Goal: Information Seeking & Learning: Learn about a topic

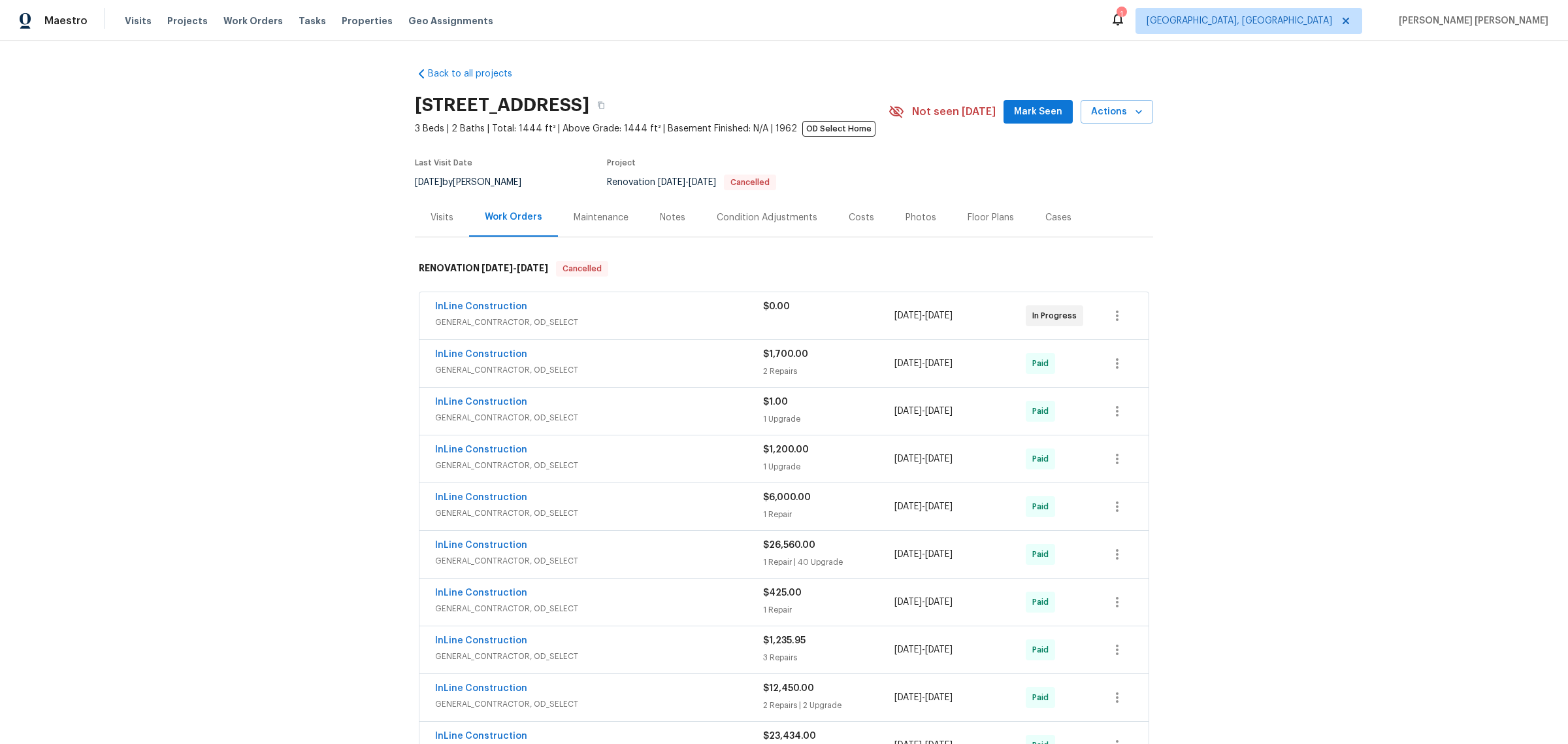
click at [596, 216] on div "Maintenance" at bounding box center [601, 218] width 55 height 13
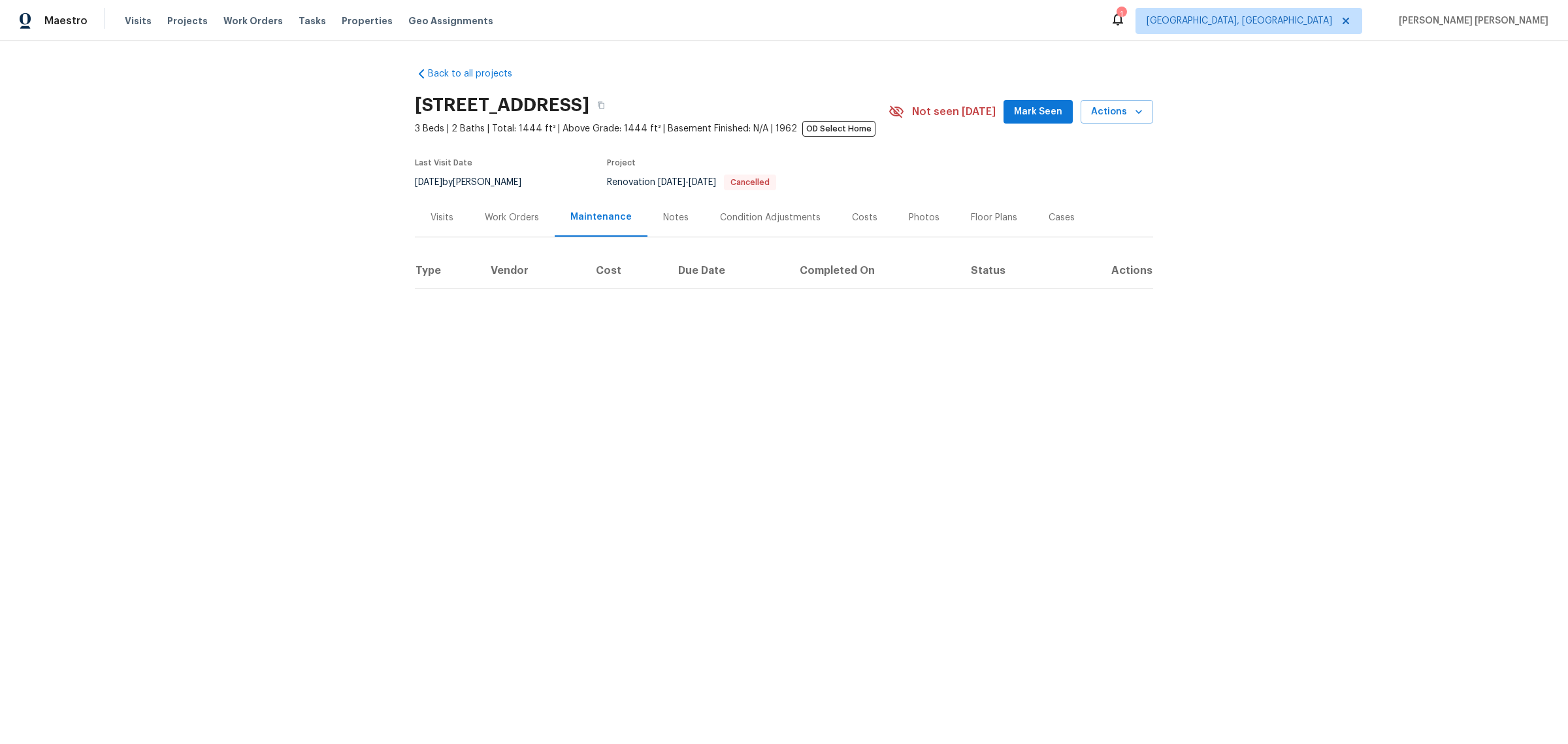
click at [670, 216] on div "Notes" at bounding box center [676, 218] width 26 height 13
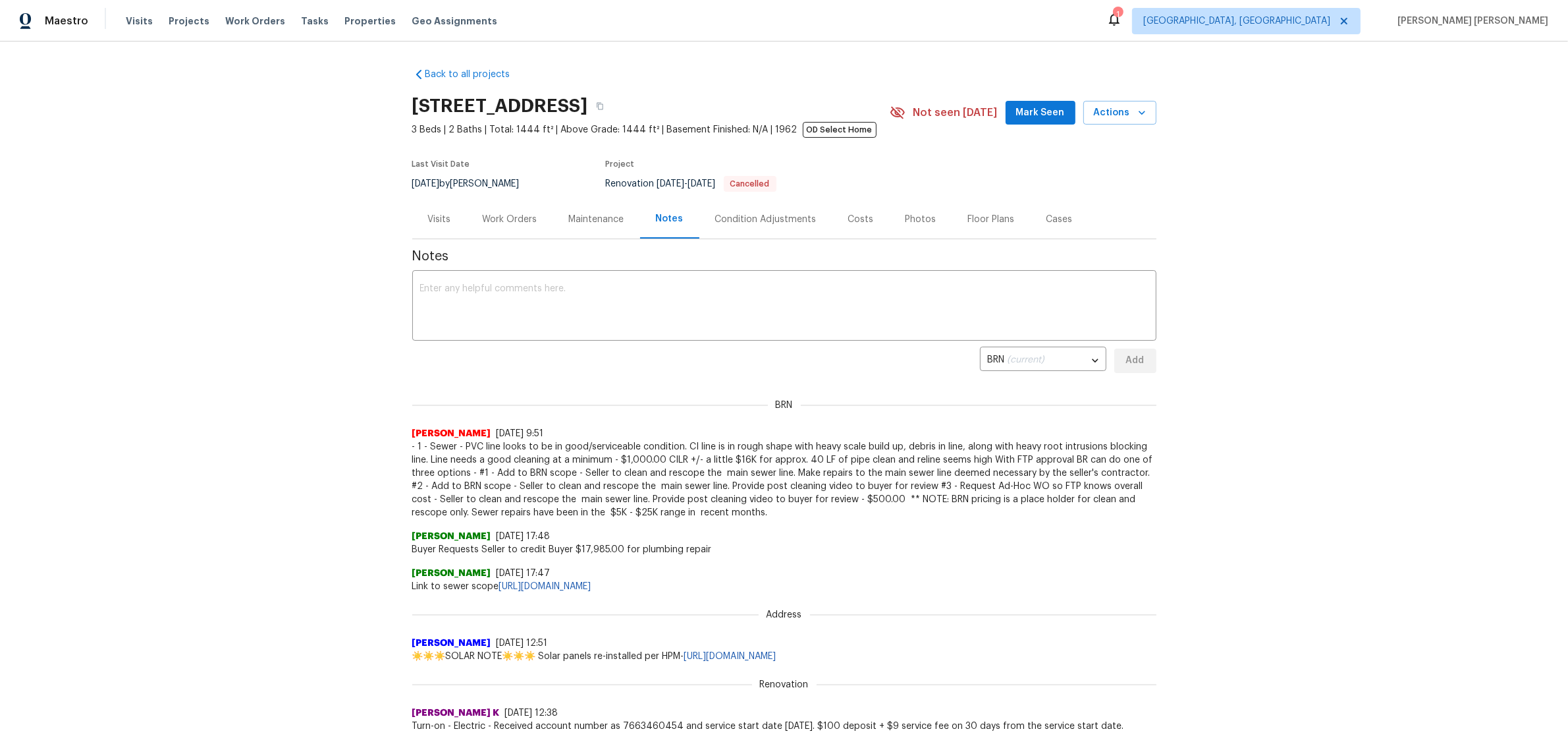
click at [450, 220] on div "Visits" at bounding box center [440, 219] width 55 height 39
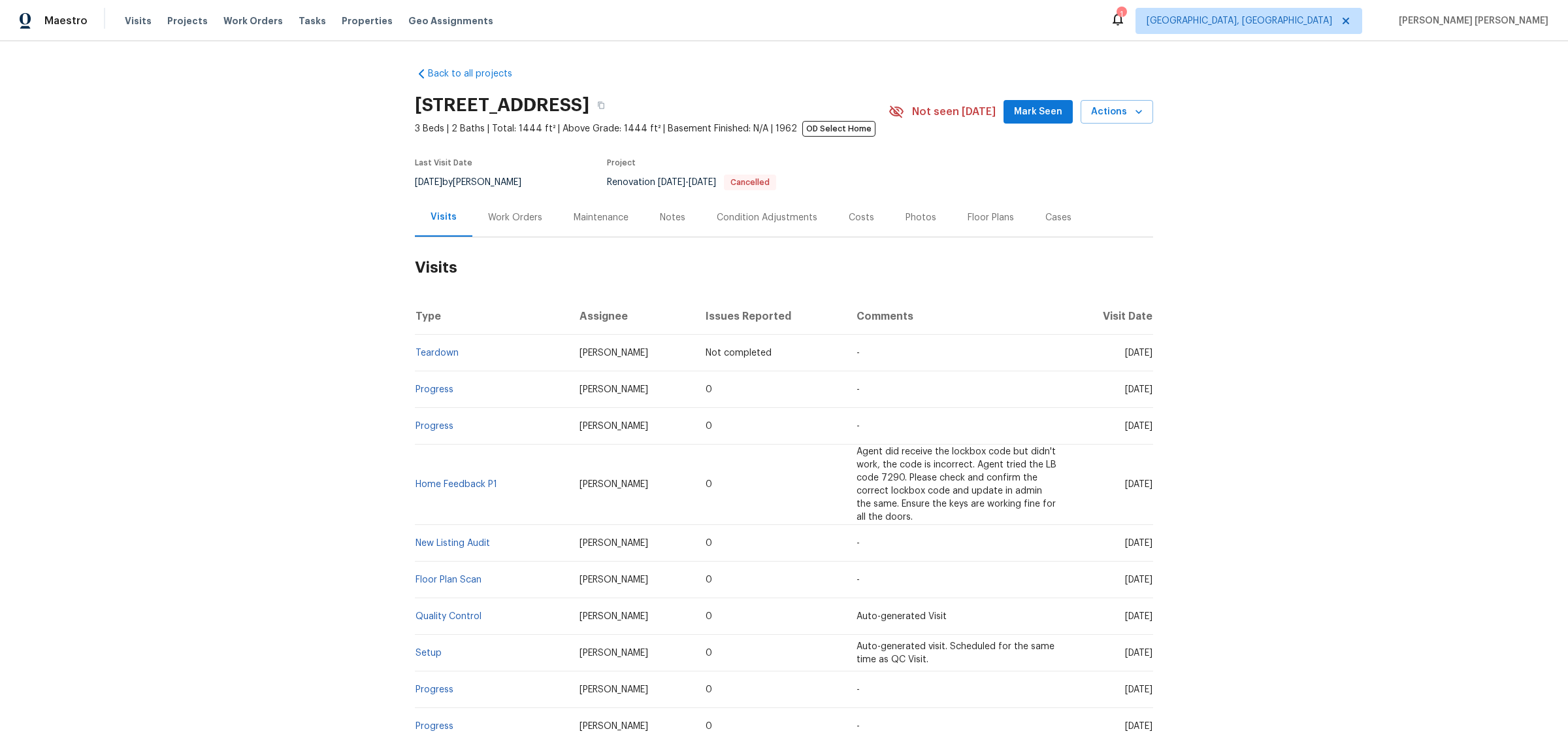
click at [515, 219] on div "Work Orders" at bounding box center [515, 218] width 54 height 13
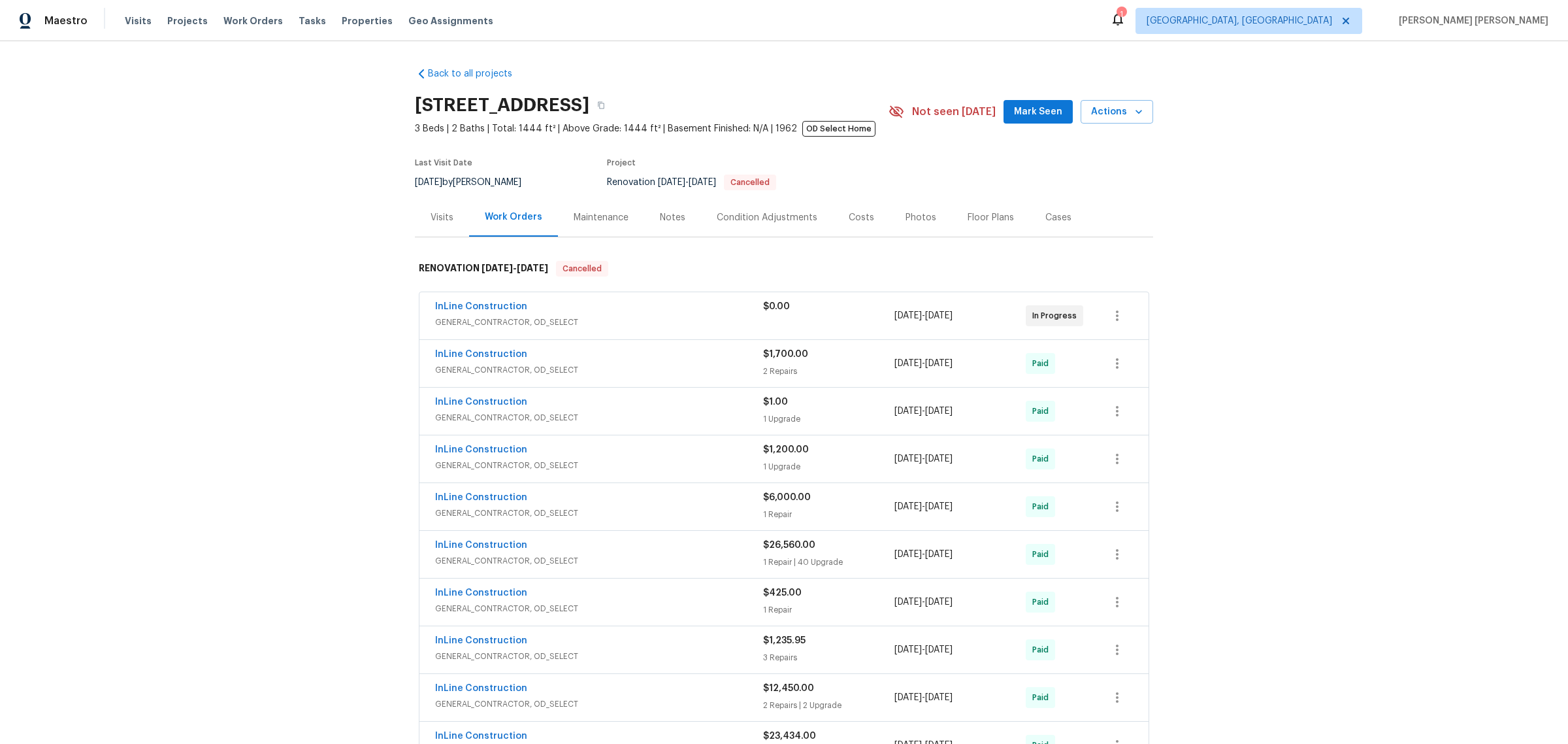
click at [598, 220] on div "Maintenance" at bounding box center [601, 218] width 55 height 13
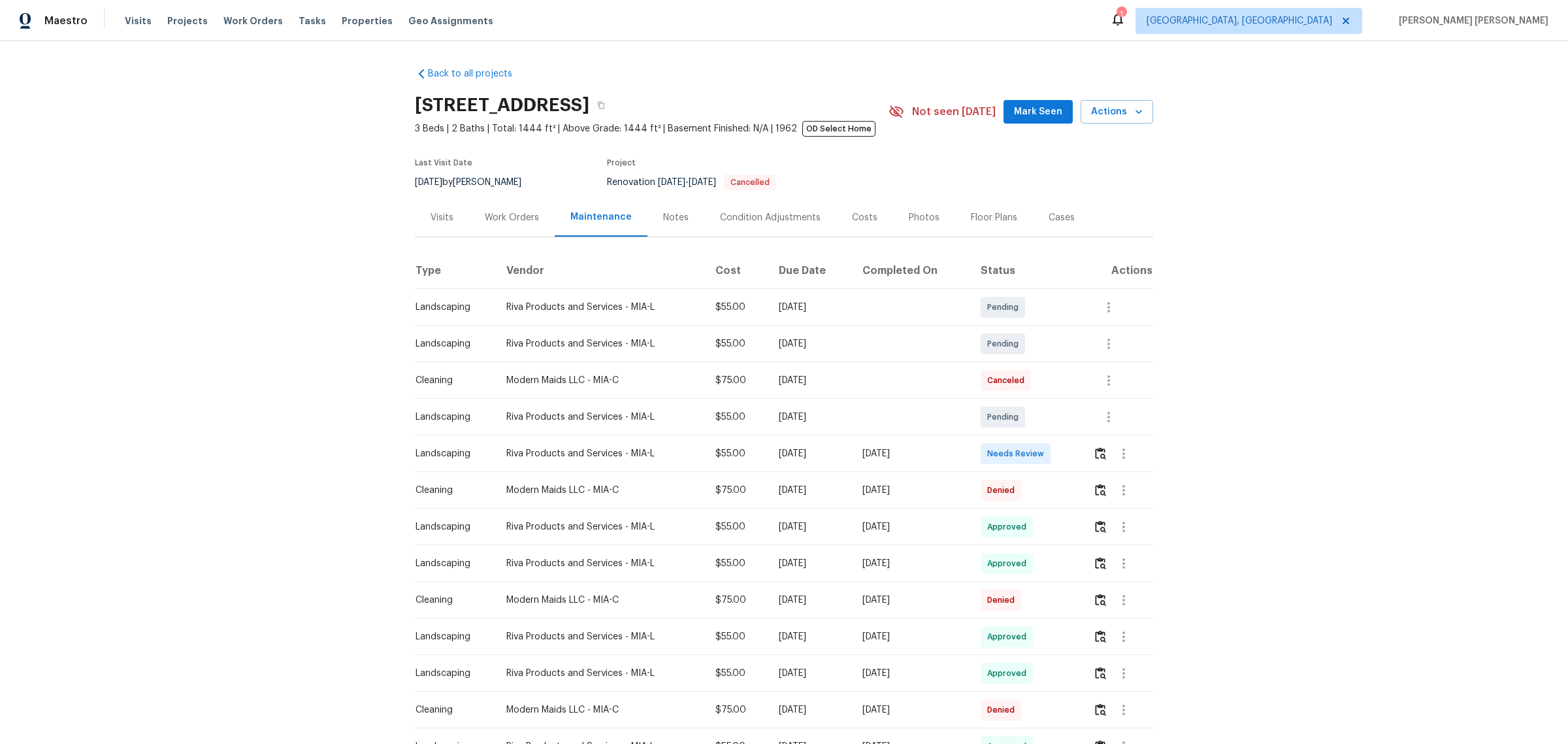
click at [677, 220] on div "Notes" at bounding box center [676, 218] width 26 height 13
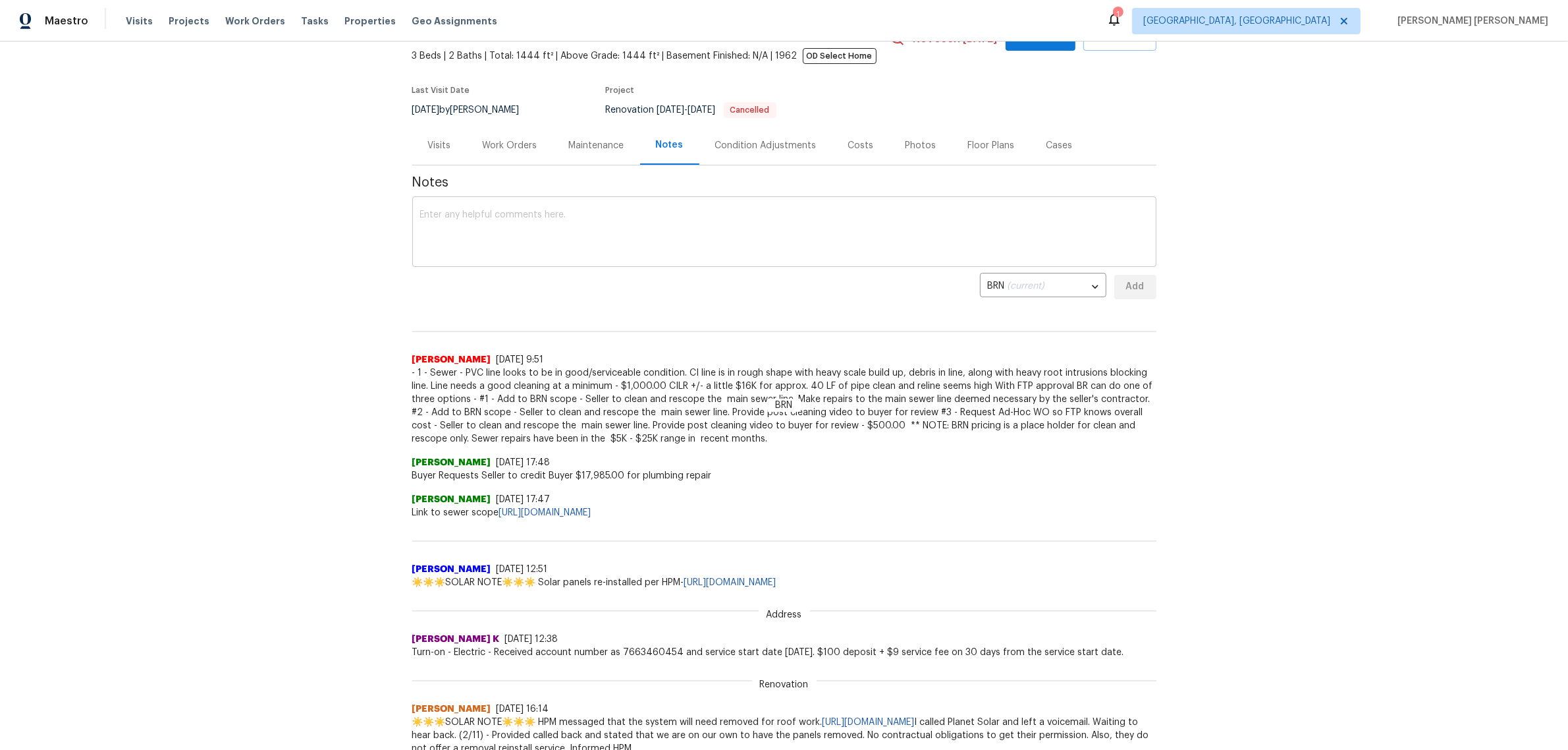
scroll to position [247, 0]
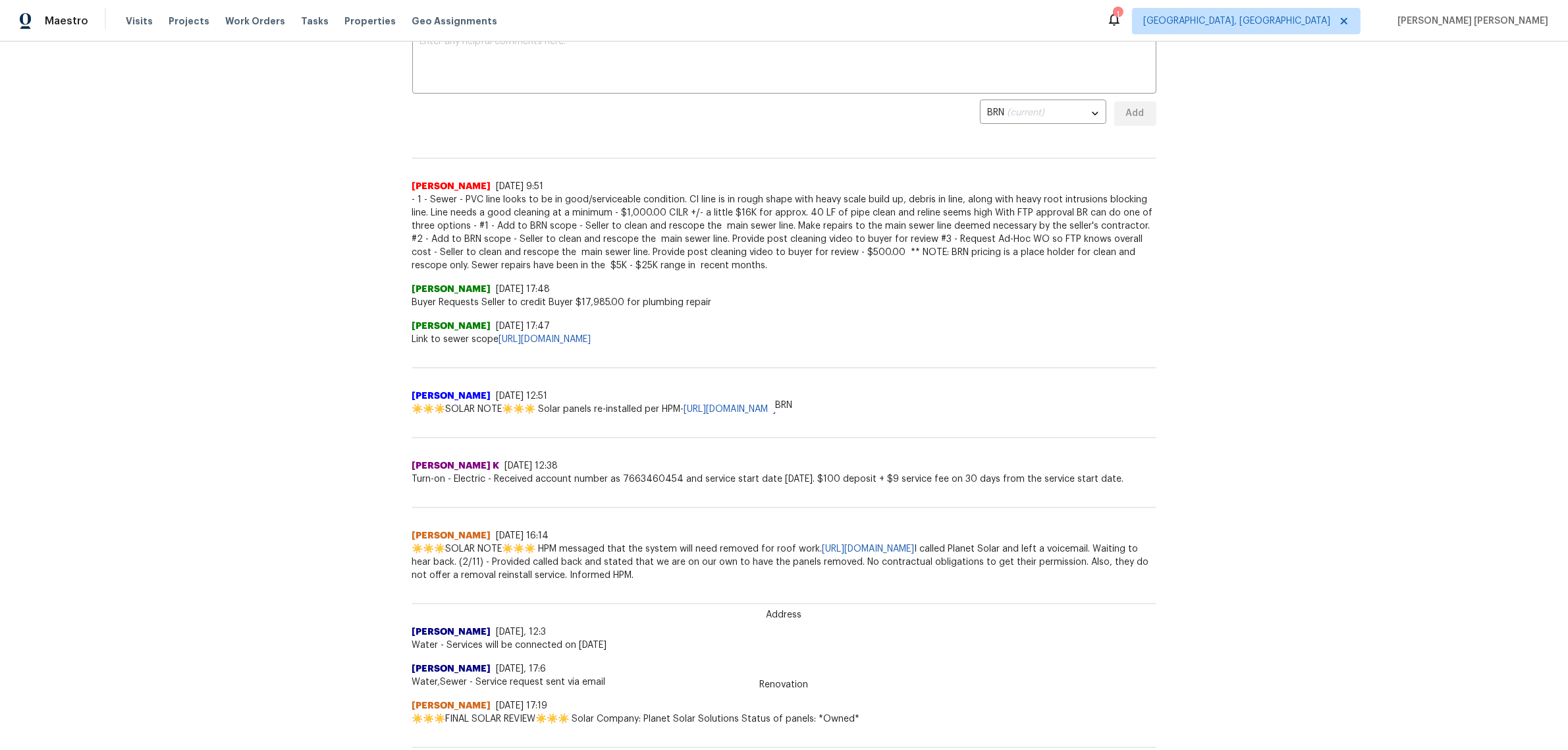
click at [314, 340] on div "Back to all projects [STREET_ADDRESS] 3 Beds | 2 Baths | Total: 1444 ft² | Abov…" at bounding box center [784, 395] width 1568 height 708
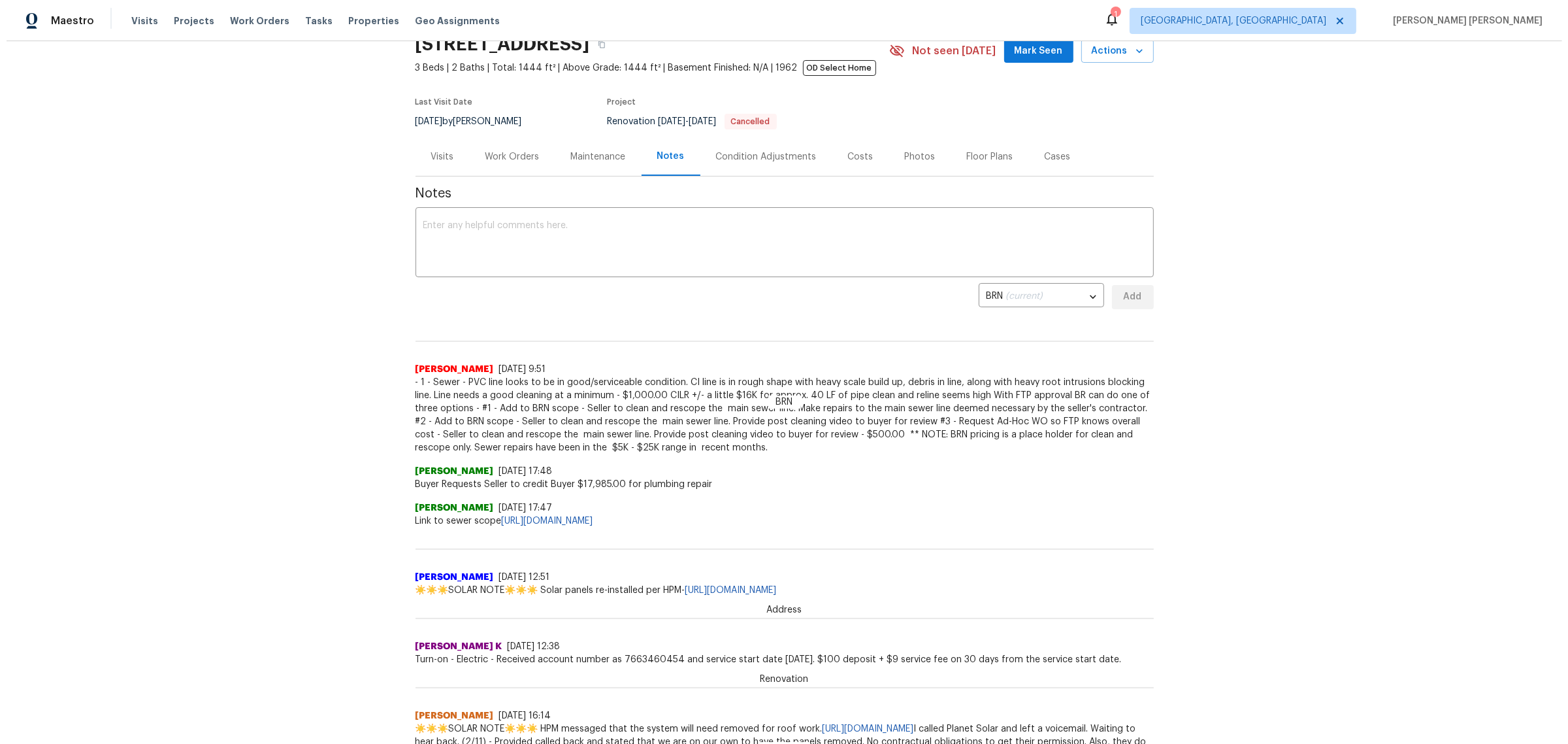
scroll to position [0, 0]
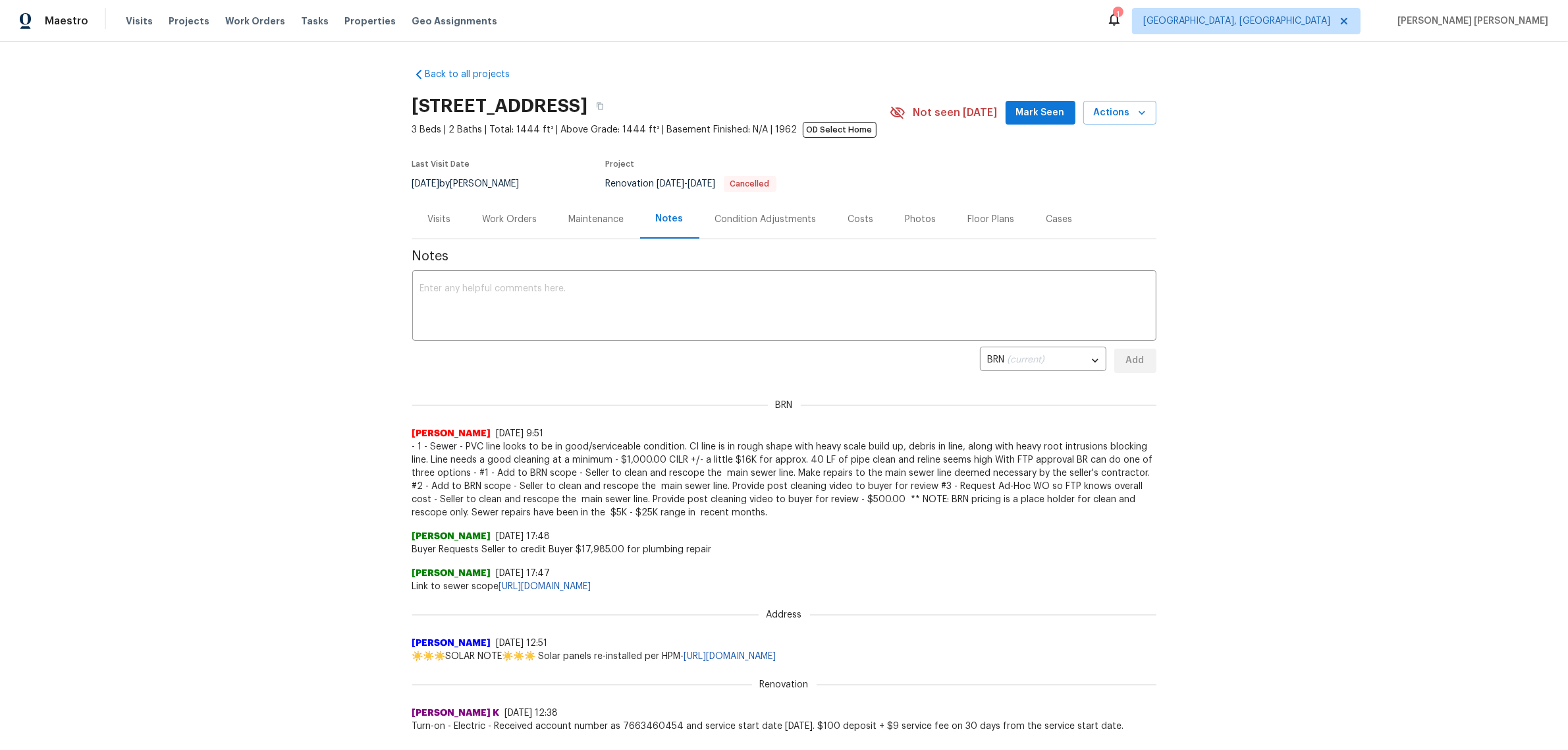
click at [749, 225] on div "Condition Adjustments" at bounding box center [766, 220] width 102 height 13
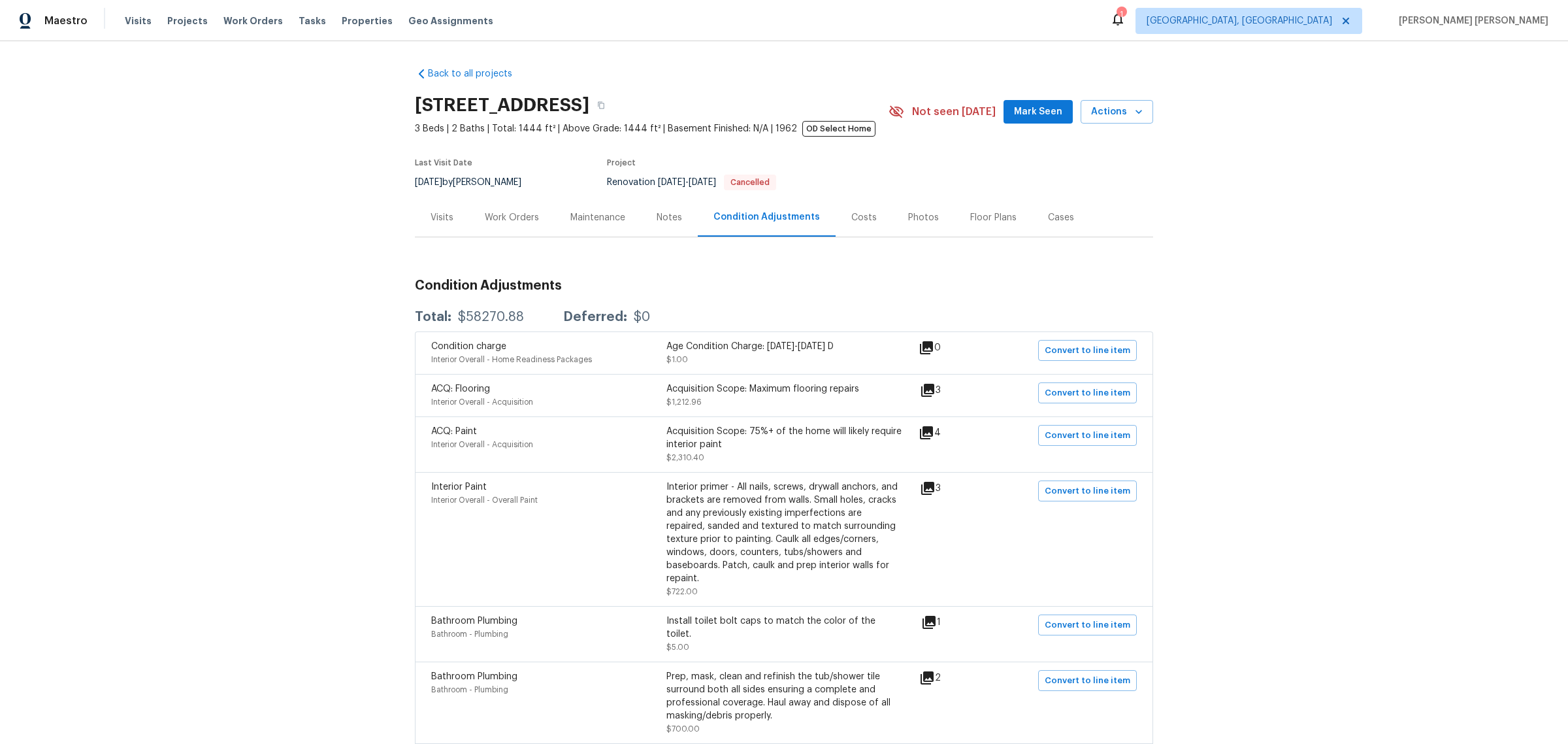
click at [836, 221] on div "Costs" at bounding box center [864, 217] width 57 height 39
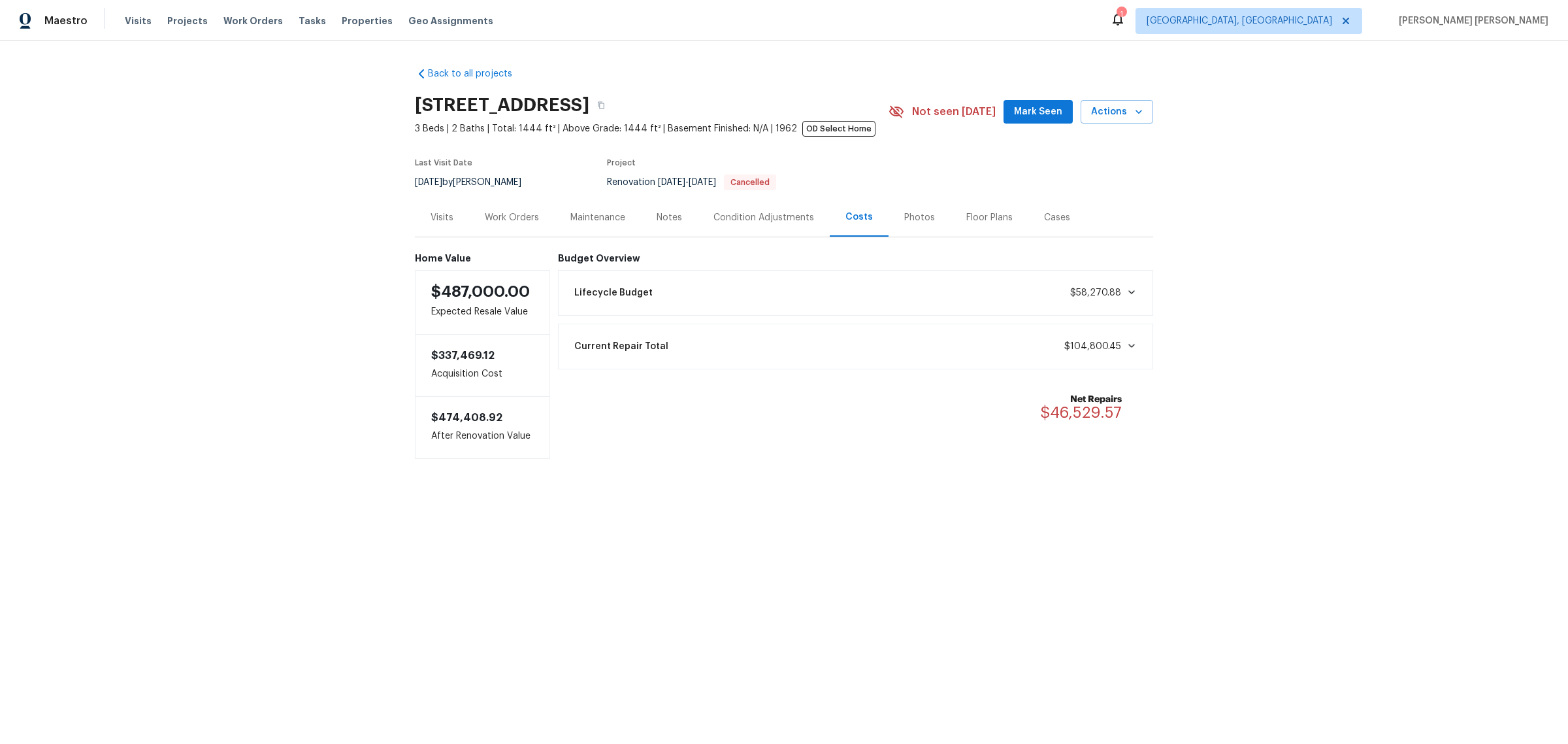
click at [909, 216] on div "Photos" at bounding box center [920, 218] width 31 height 13
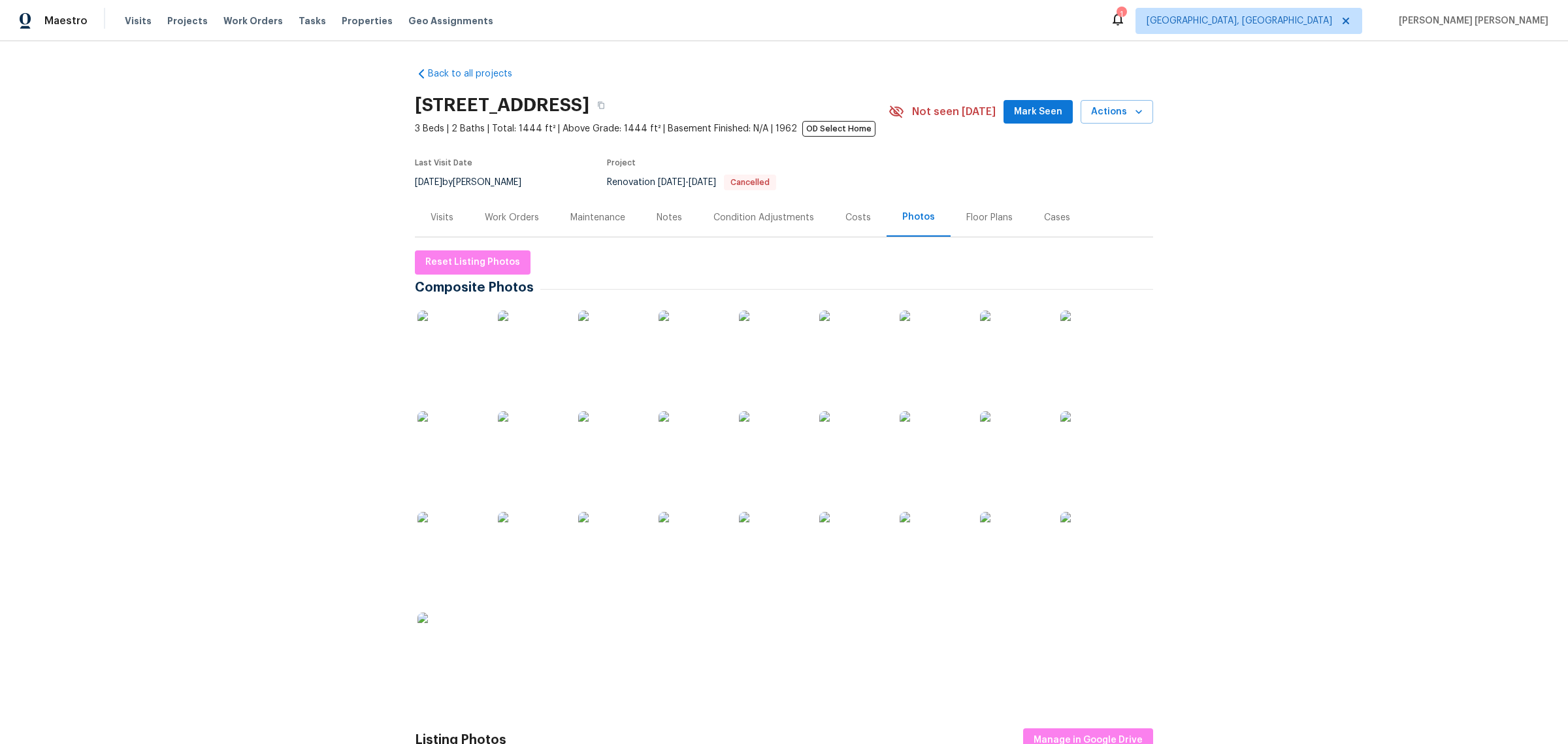
click at [978, 220] on div "Floor Plans" at bounding box center [989, 218] width 46 height 13
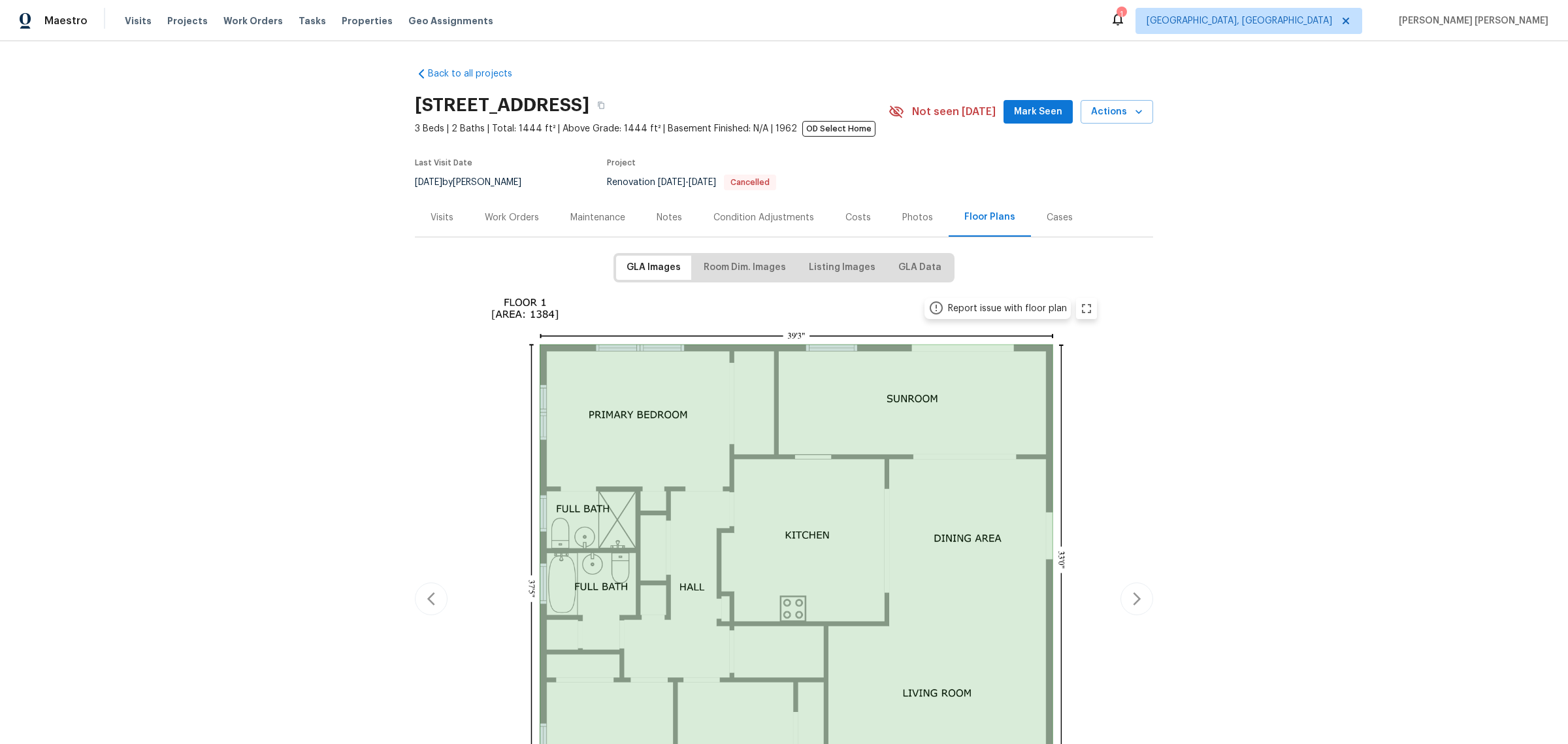
click at [756, 217] on div "Condition Adjustments" at bounding box center [764, 218] width 101 height 13
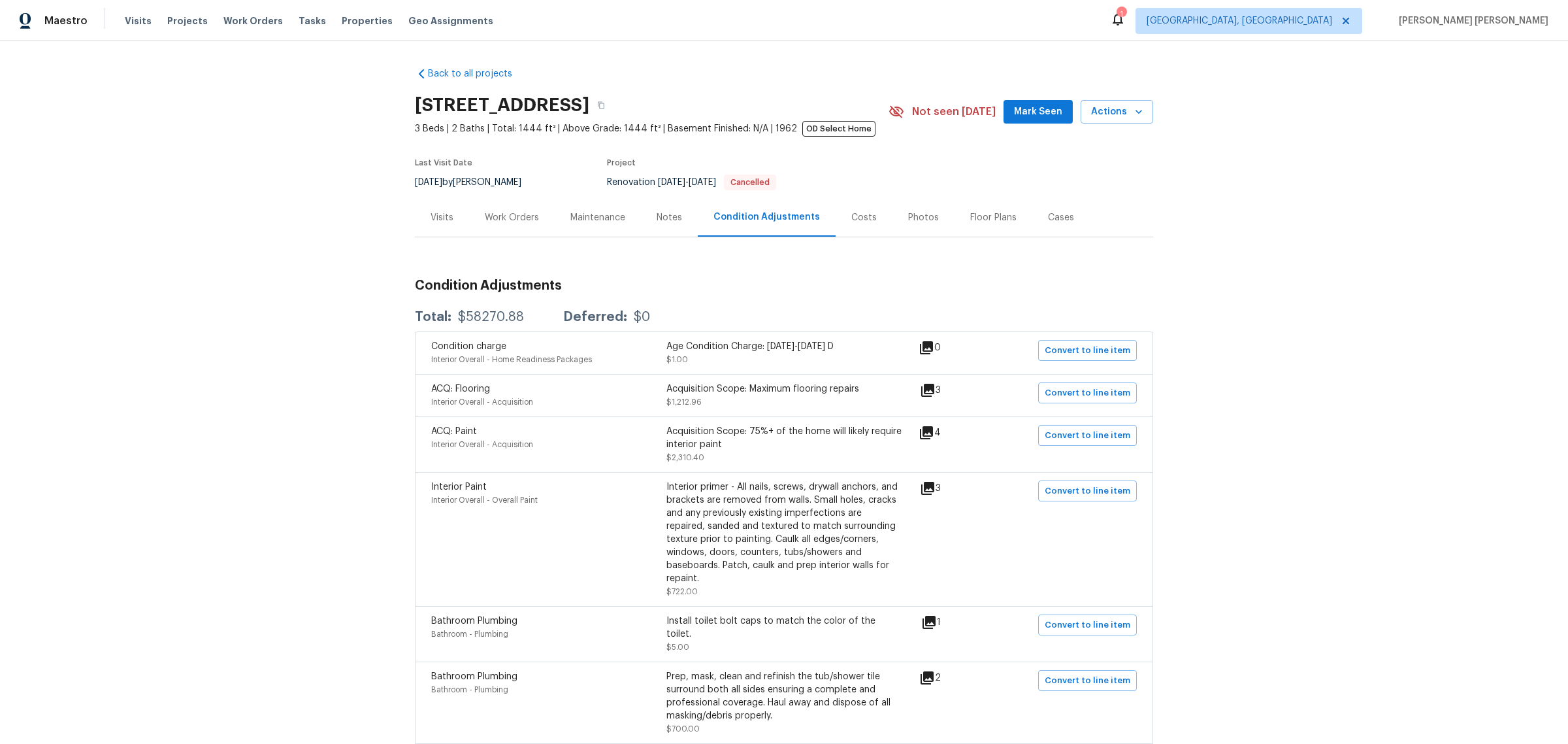
click at [674, 218] on div "Notes" at bounding box center [669, 218] width 26 height 13
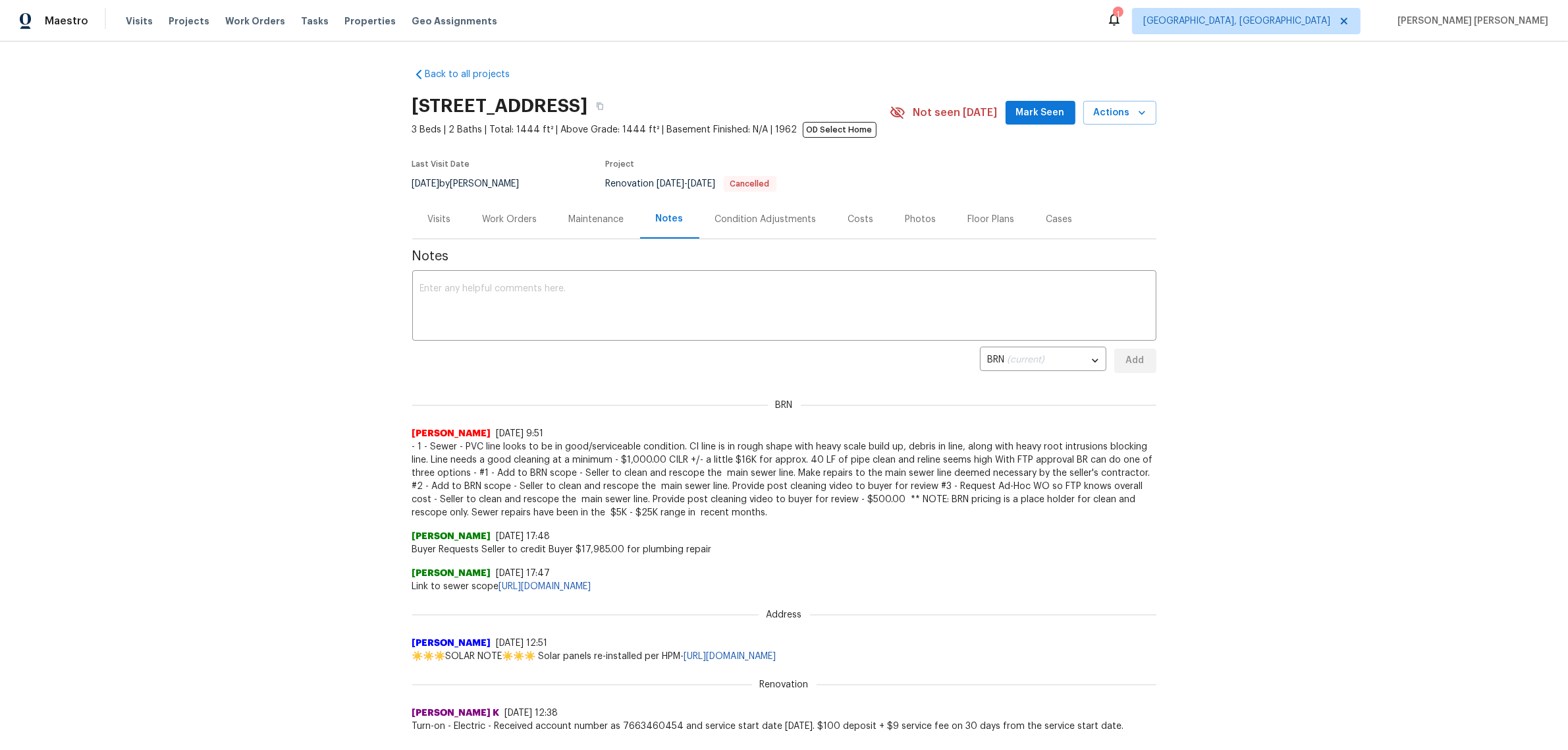
click at [713, 515] on span "- 1 - Sewer - PVC line looks to be in good/serviceable condition. CI line is in…" at bounding box center [784, 479] width 744 height 79
click at [819, 513] on span "- 1 - Sewer - PVC line looks to be in good/serviceable condition. CI line is in…" at bounding box center [784, 479] width 744 height 79
click at [862, 504] on span "- 1 - Sewer - PVC line looks to be in good/serviceable condition. CI line is in…" at bounding box center [784, 479] width 744 height 79
click at [817, 515] on span "- 1 - Sewer - PVC line looks to be in good/serviceable condition. CI line is in…" at bounding box center [784, 479] width 744 height 79
click at [728, 511] on span "- 1 - Sewer - PVC line looks to be in good/serviceable condition. CI line is in…" at bounding box center [784, 479] width 744 height 79
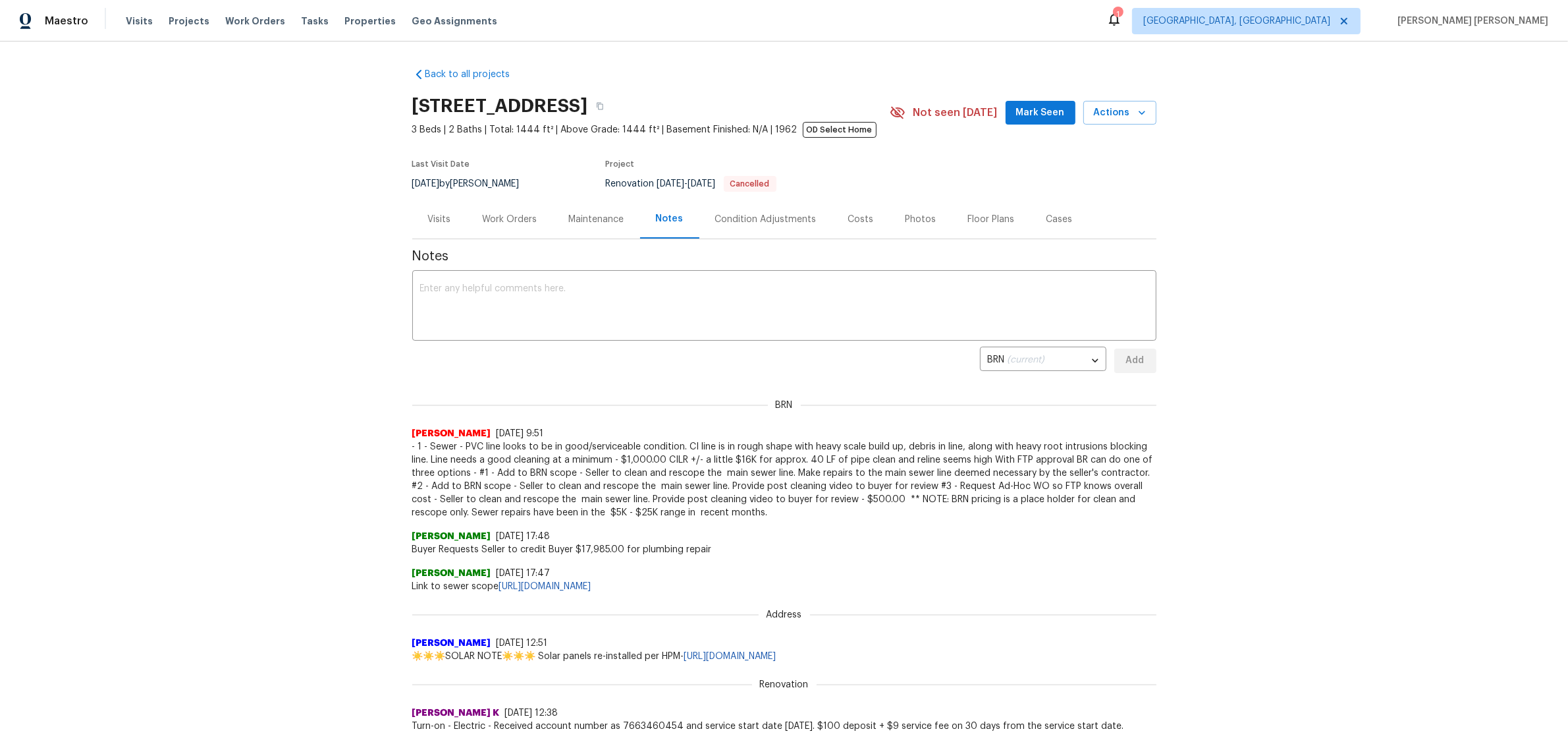
click at [728, 511] on span "- 1 - Sewer - PVC line looks to be in good/serviceable condition. CI line is in…" at bounding box center [784, 479] width 744 height 79
click at [614, 517] on span "- 1 - Sewer - PVC line looks to be in good/serviceable condition. CI line is in…" at bounding box center [784, 479] width 744 height 79
click at [578, 513] on span "- 1 - Sewer - PVC line looks to be in good/serviceable condition. CI line is in…" at bounding box center [784, 479] width 744 height 79
click at [580, 511] on span "- 1 - Sewer - PVC line looks to be in good/serviceable condition. CI line is in…" at bounding box center [784, 479] width 744 height 79
click at [762, 504] on span "- 1 - Sewer - PVC line looks to be in good/serviceable condition. CI line is in…" at bounding box center [784, 479] width 744 height 79
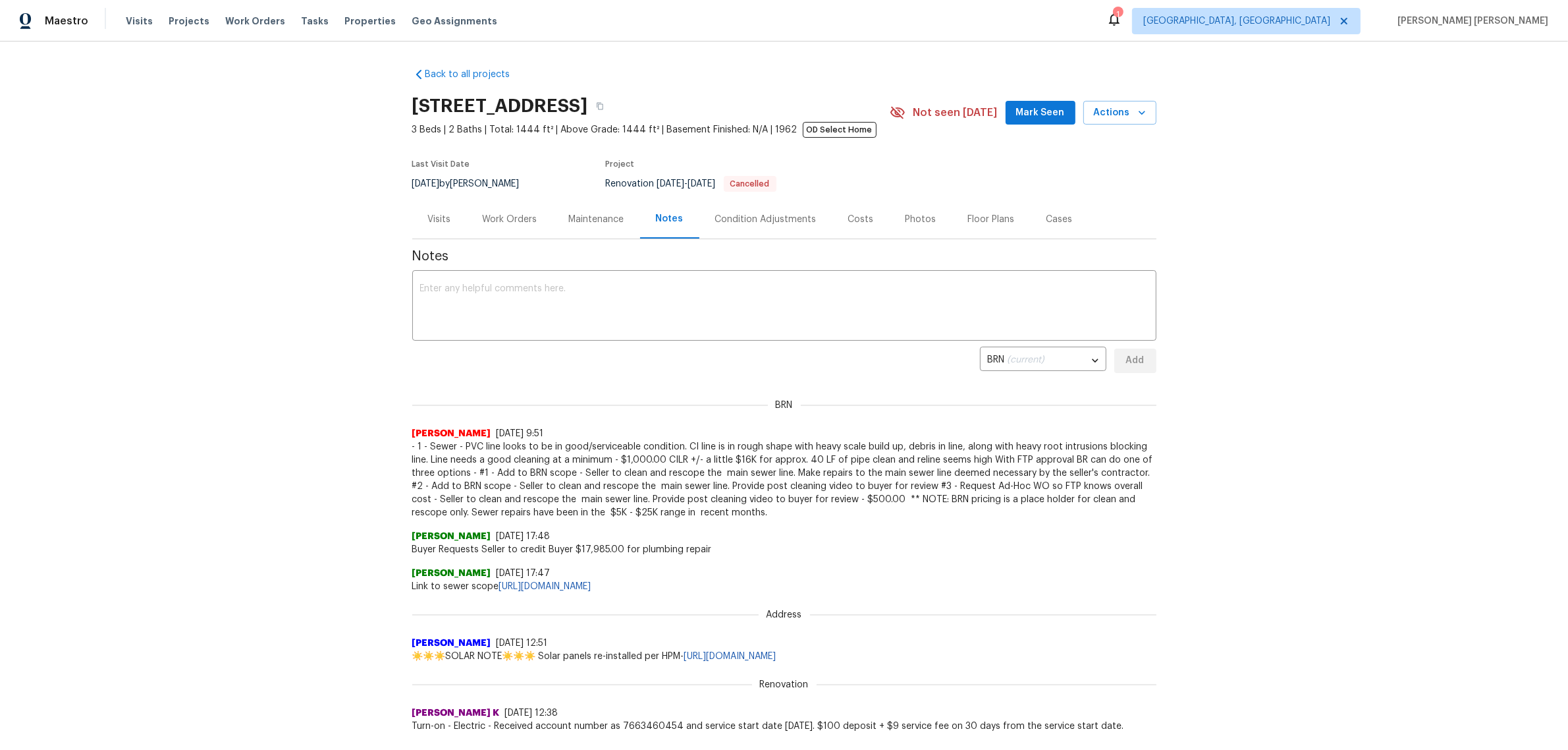
click at [582, 233] on div "Maintenance" at bounding box center [597, 219] width 87 height 39
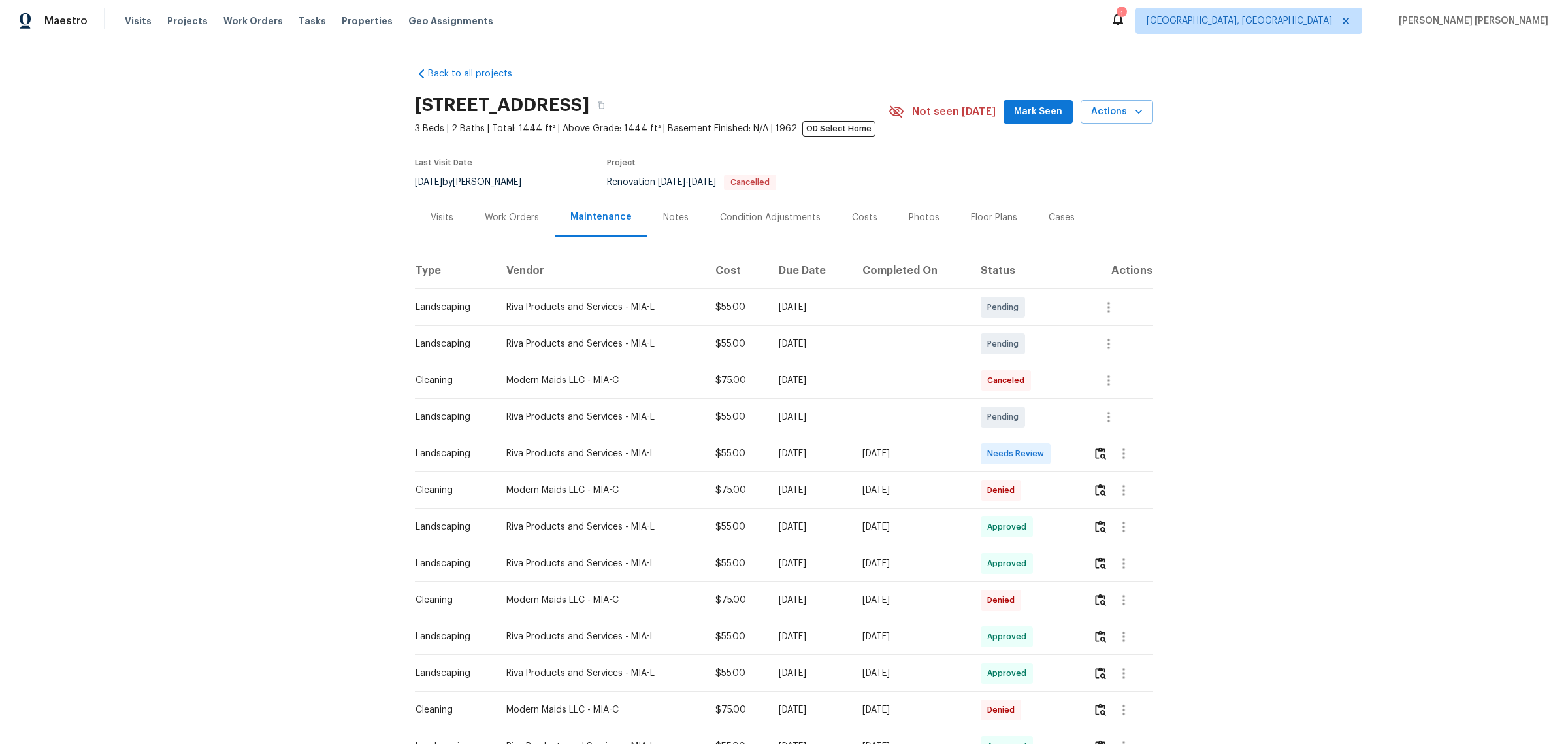
click at [1224, 314] on div "Back to all projects [STREET_ADDRESS] 3 Beds | 2 Baths | Total: 1444 ft² | Abov…" at bounding box center [784, 392] width 1568 height 702
click at [520, 219] on div "Work Orders" at bounding box center [512, 218] width 54 height 13
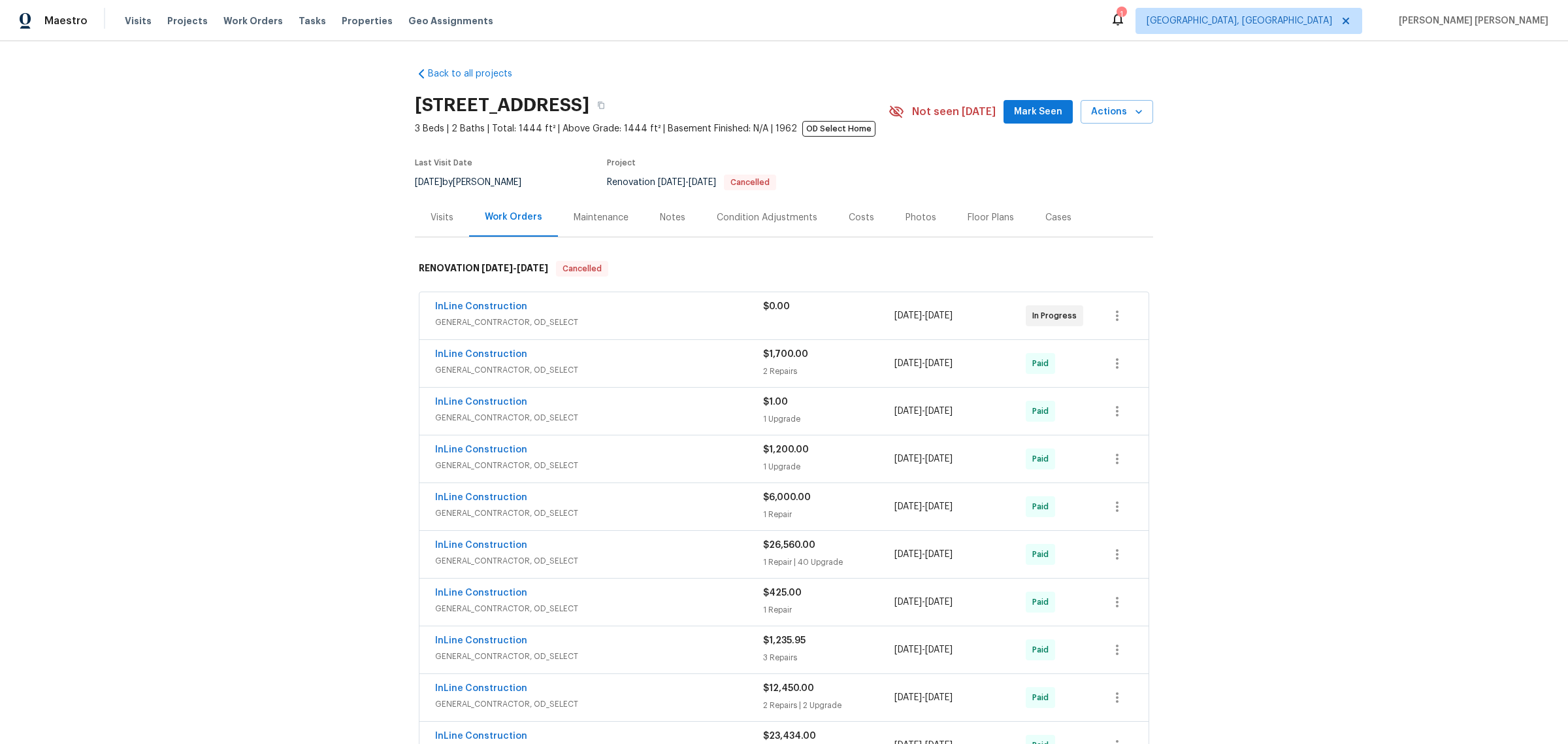
click at [448, 220] on div "Visits" at bounding box center [442, 217] width 54 height 39
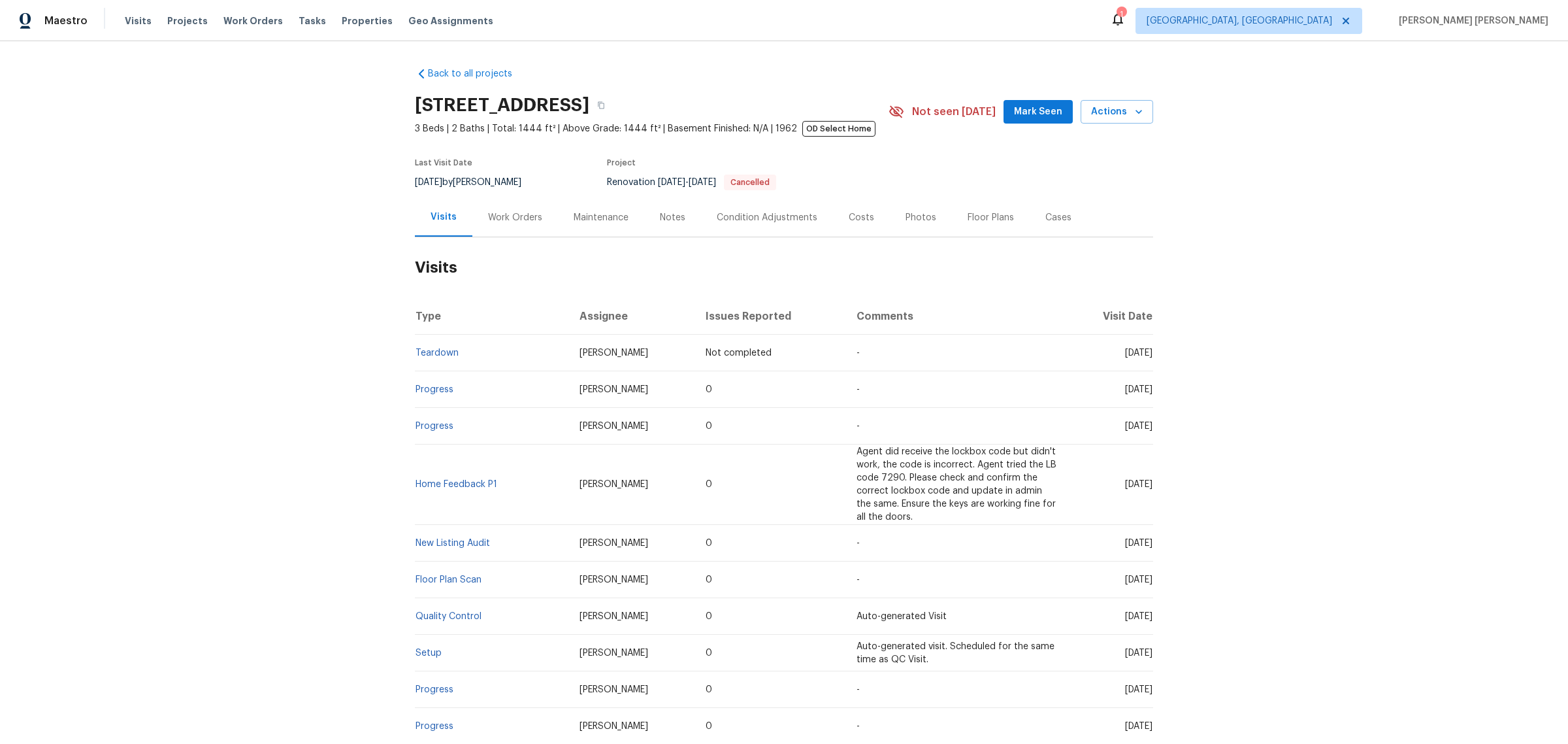
click at [952, 209] on div "Floor Plans" at bounding box center [991, 217] width 77 height 39
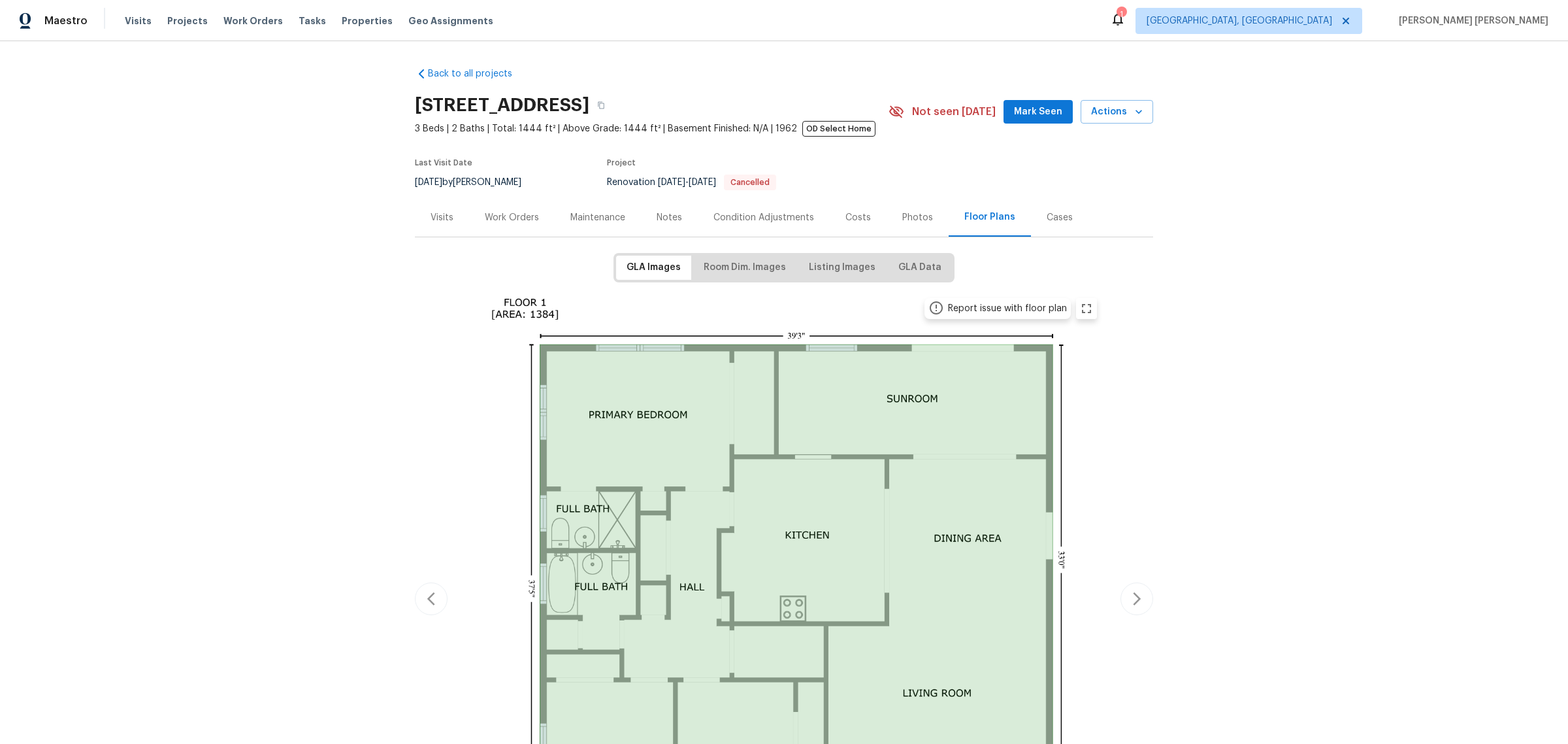
click at [902, 220] on div "Photos" at bounding box center [918, 218] width 31 height 13
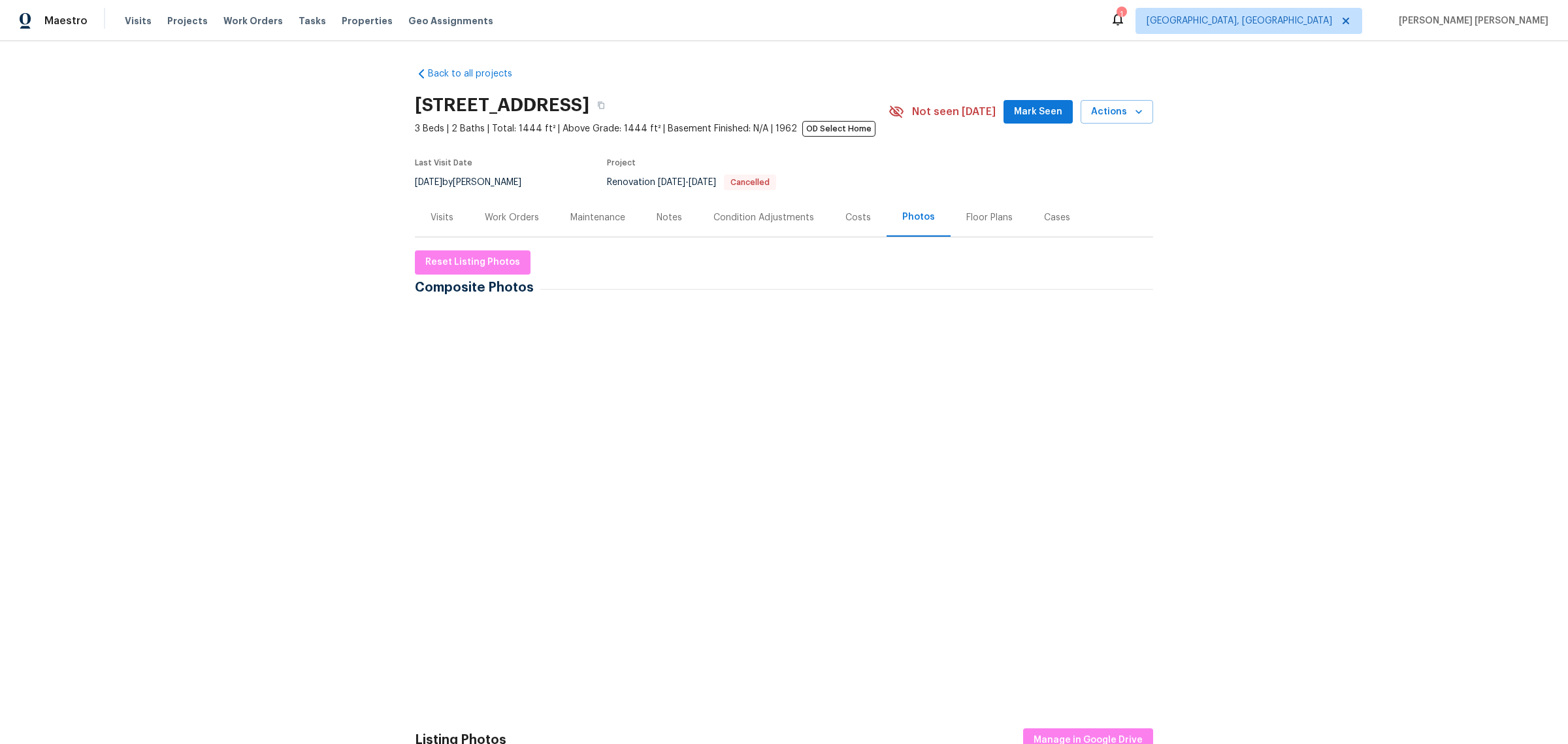
click at [817, 220] on div "Condition Adjustments" at bounding box center [764, 217] width 132 height 39
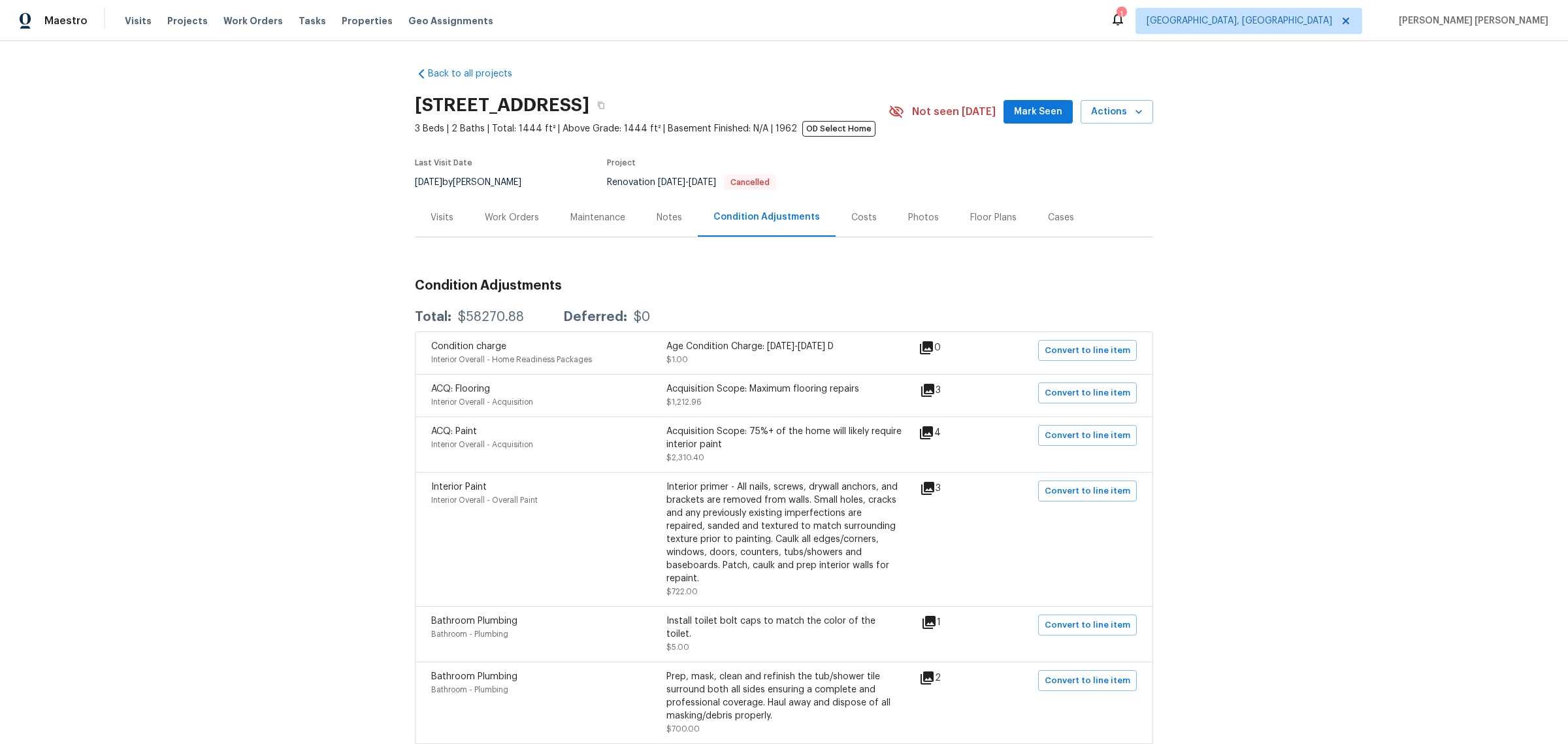
click at [449, 219] on div "Visits" at bounding box center [442, 217] width 54 height 39
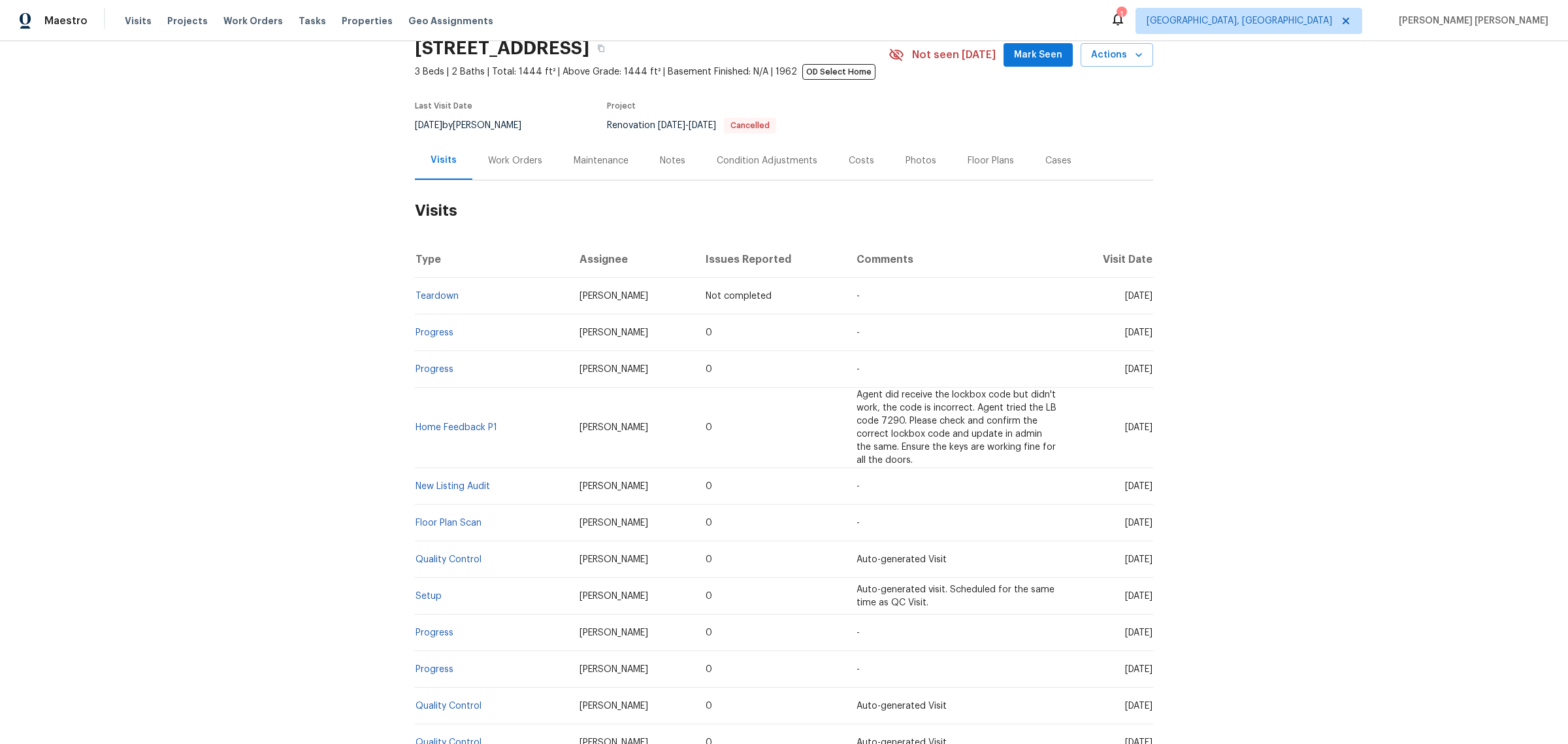
scroll to position [82, 0]
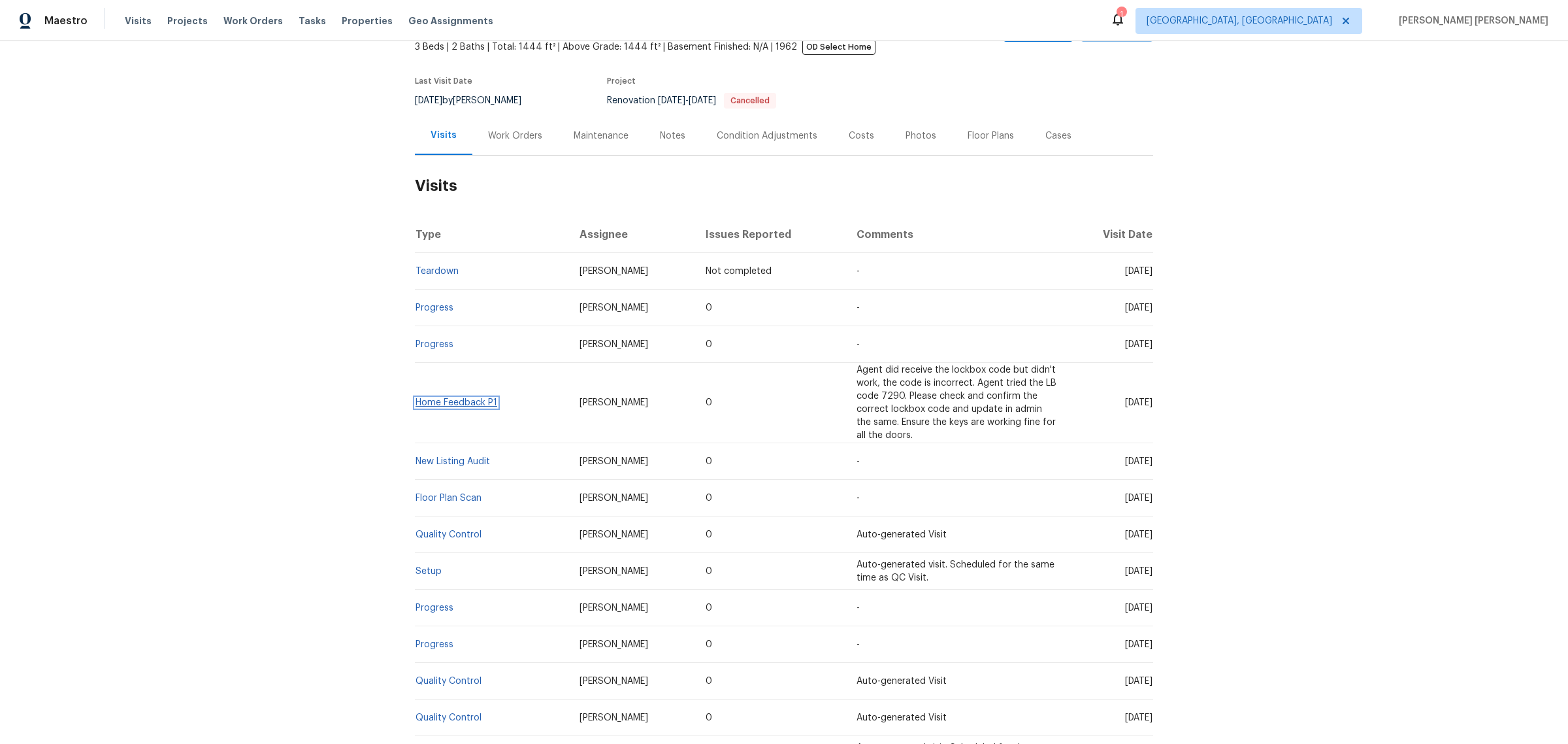
click at [469, 398] on link "Home Feedback P1" at bounding box center [457, 403] width 82 height 10
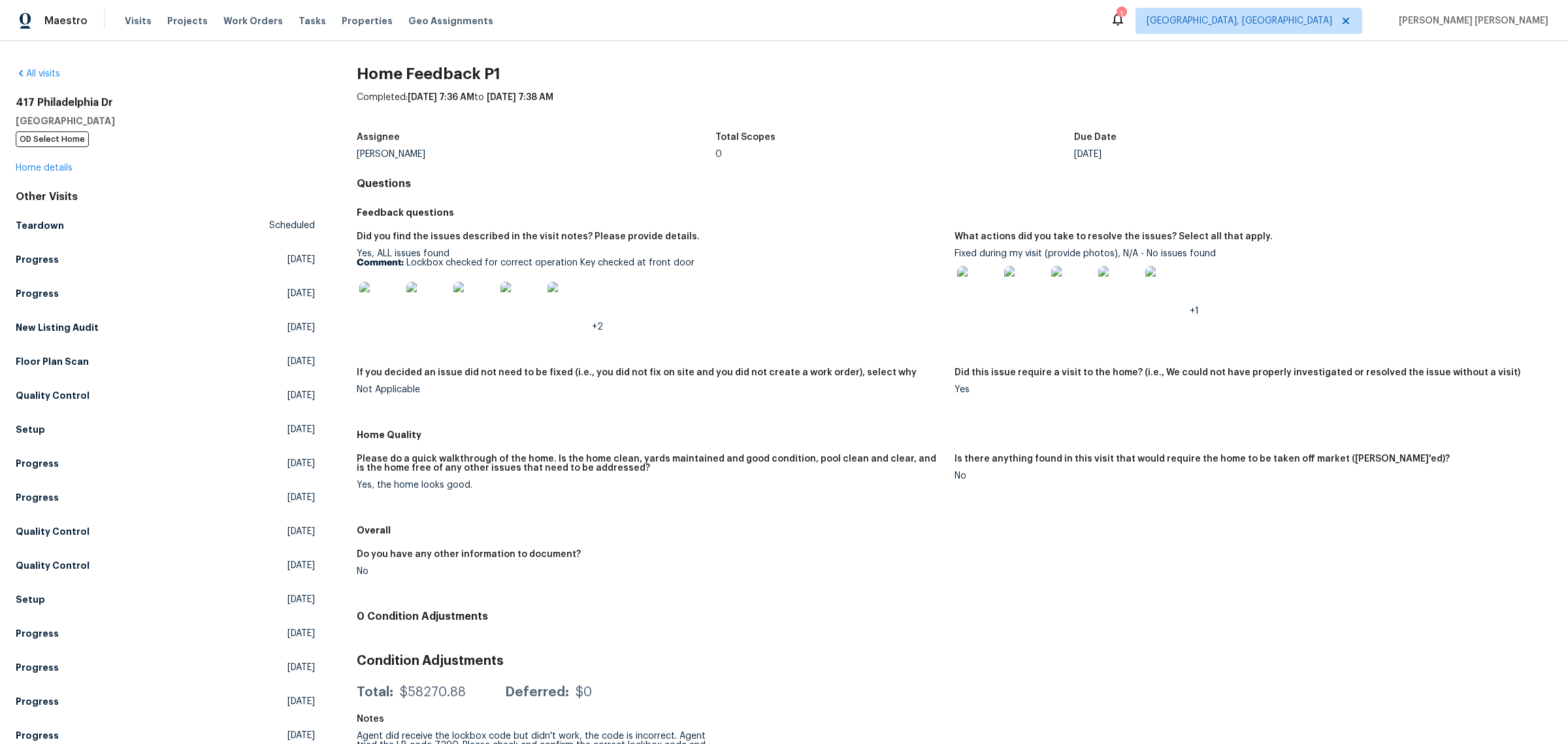
click at [985, 293] on img at bounding box center [978, 286] width 42 height 42
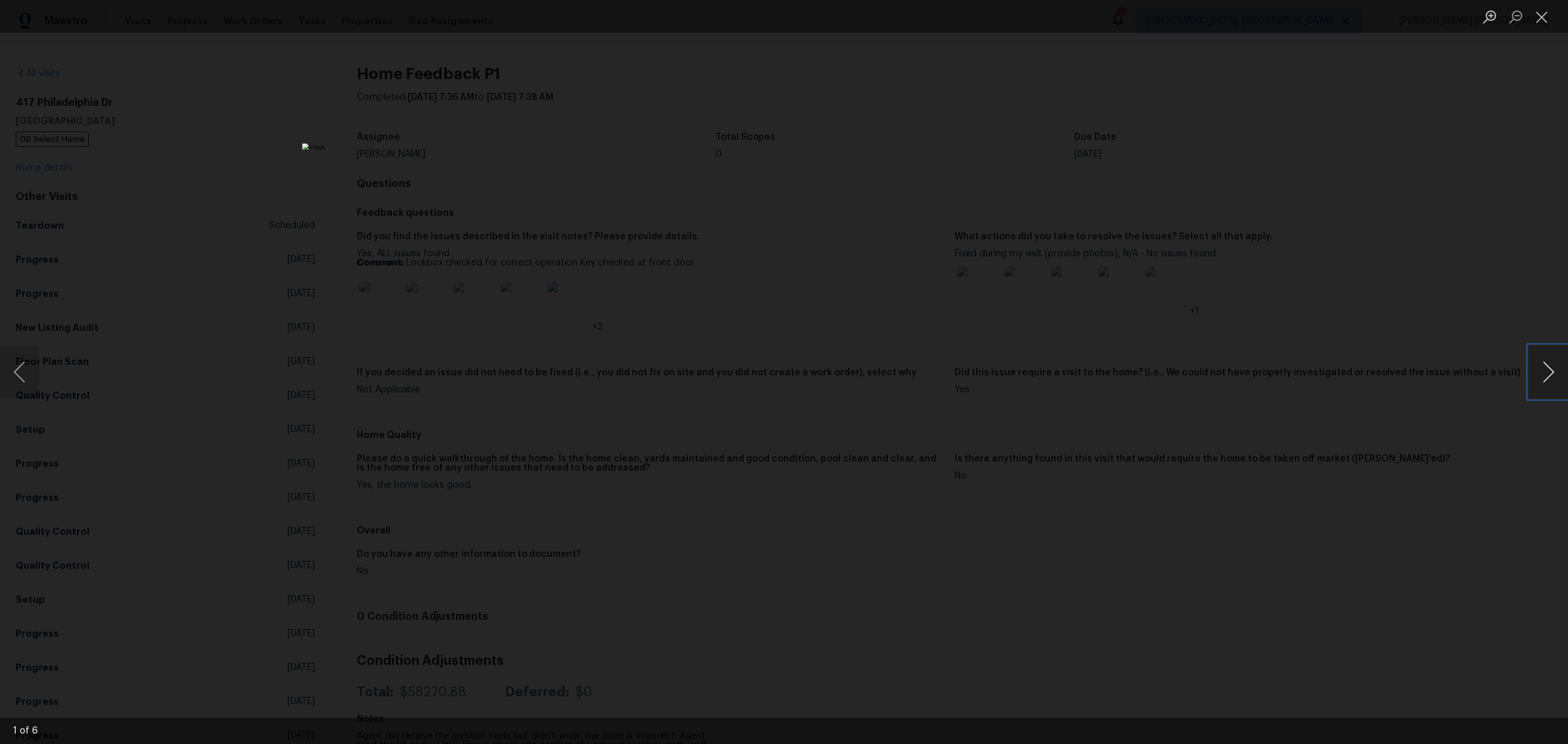
click at [1540, 361] on button "Next image" at bounding box center [1548, 372] width 39 height 53
click at [1536, 362] on button "Next image" at bounding box center [1548, 372] width 39 height 53
click at [1534, 363] on button "Next image" at bounding box center [1548, 372] width 39 height 53
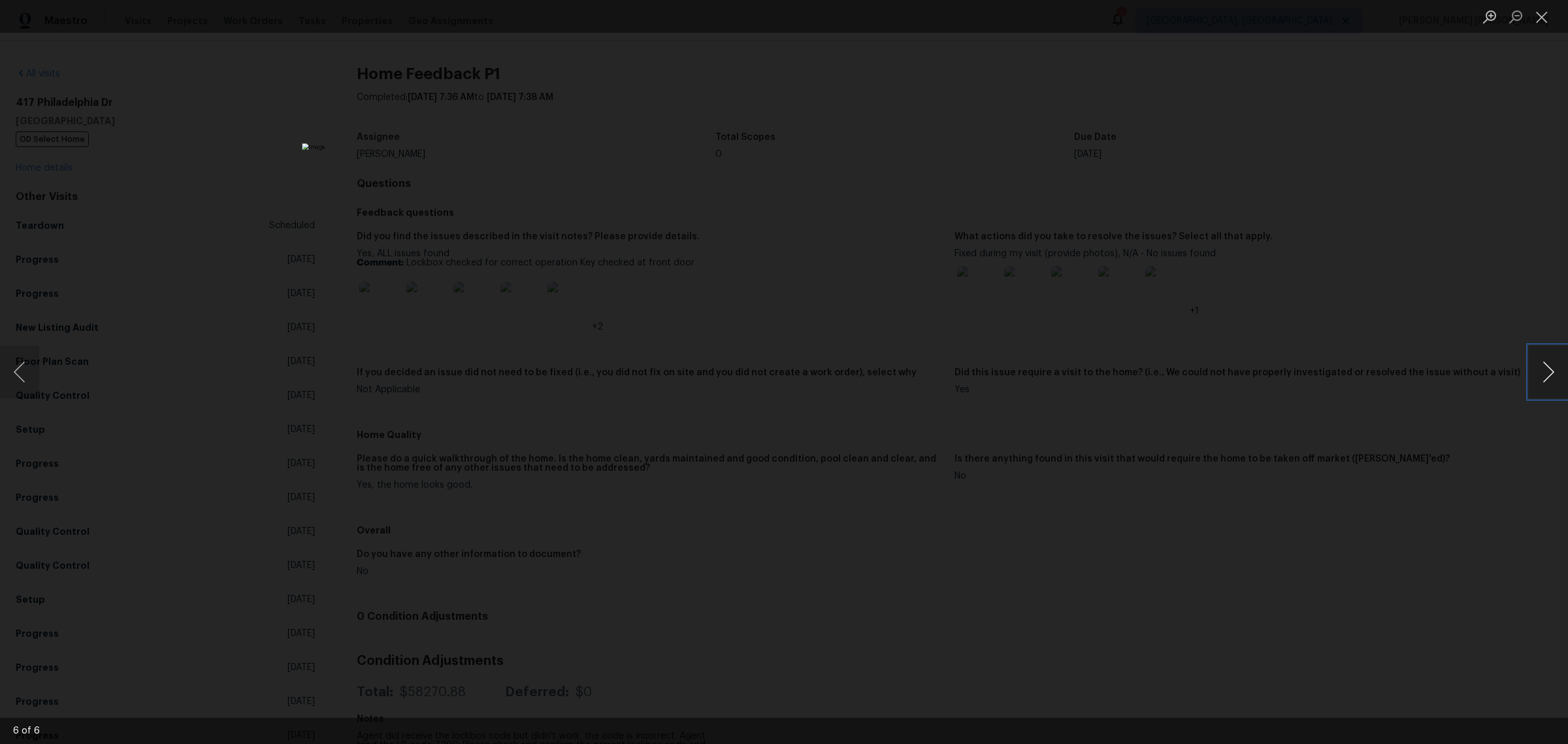
click at [1534, 363] on button "Next image" at bounding box center [1548, 372] width 39 height 53
click at [1465, 224] on div "Lightbox" at bounding box center [784, 372] width 1568 height 744
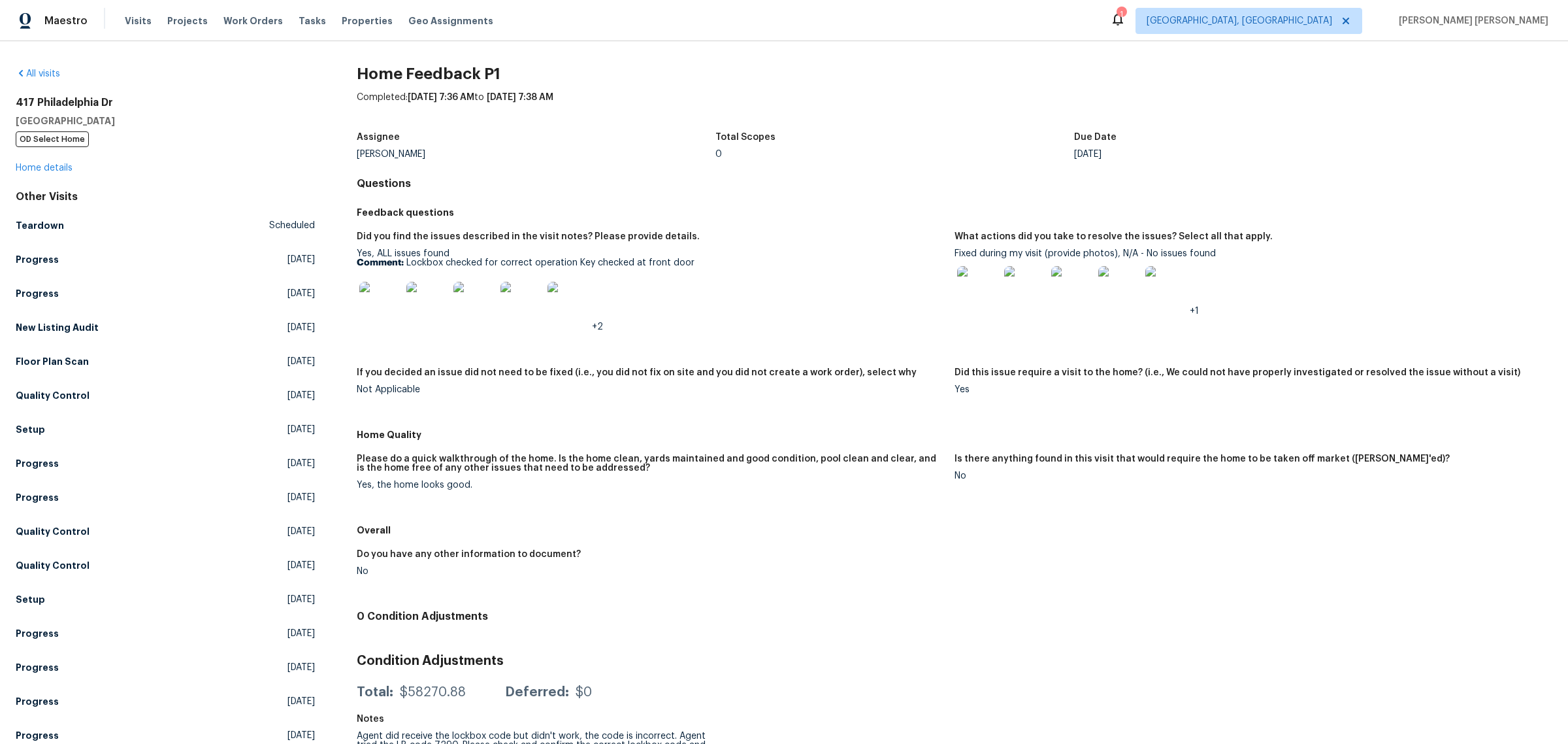
click at [392, 298] on img at bounding box center [380, 302] width 42 height 42
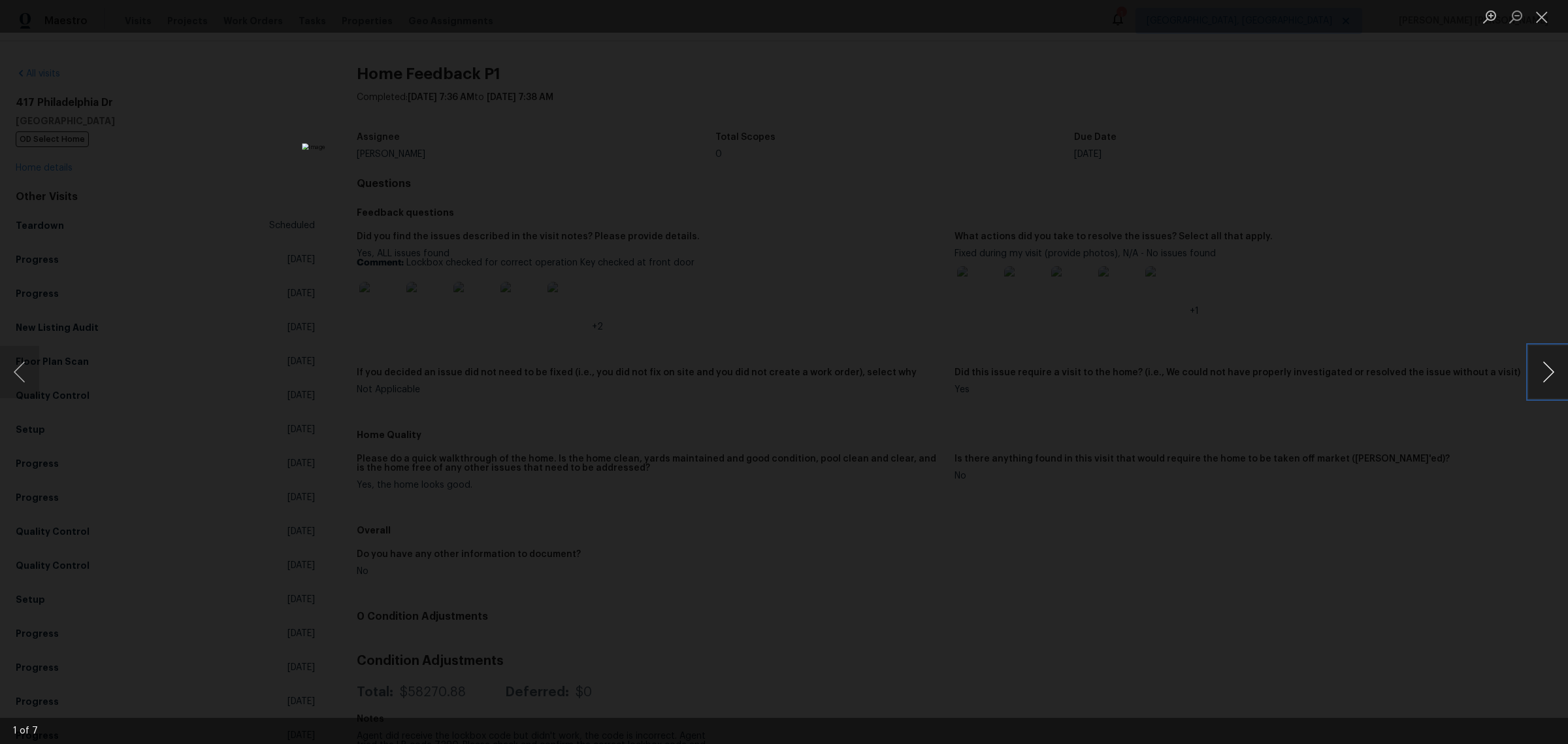
click at [1548, 366] on button "Next image" at bounding box center [1548, 372] width 39 height 53
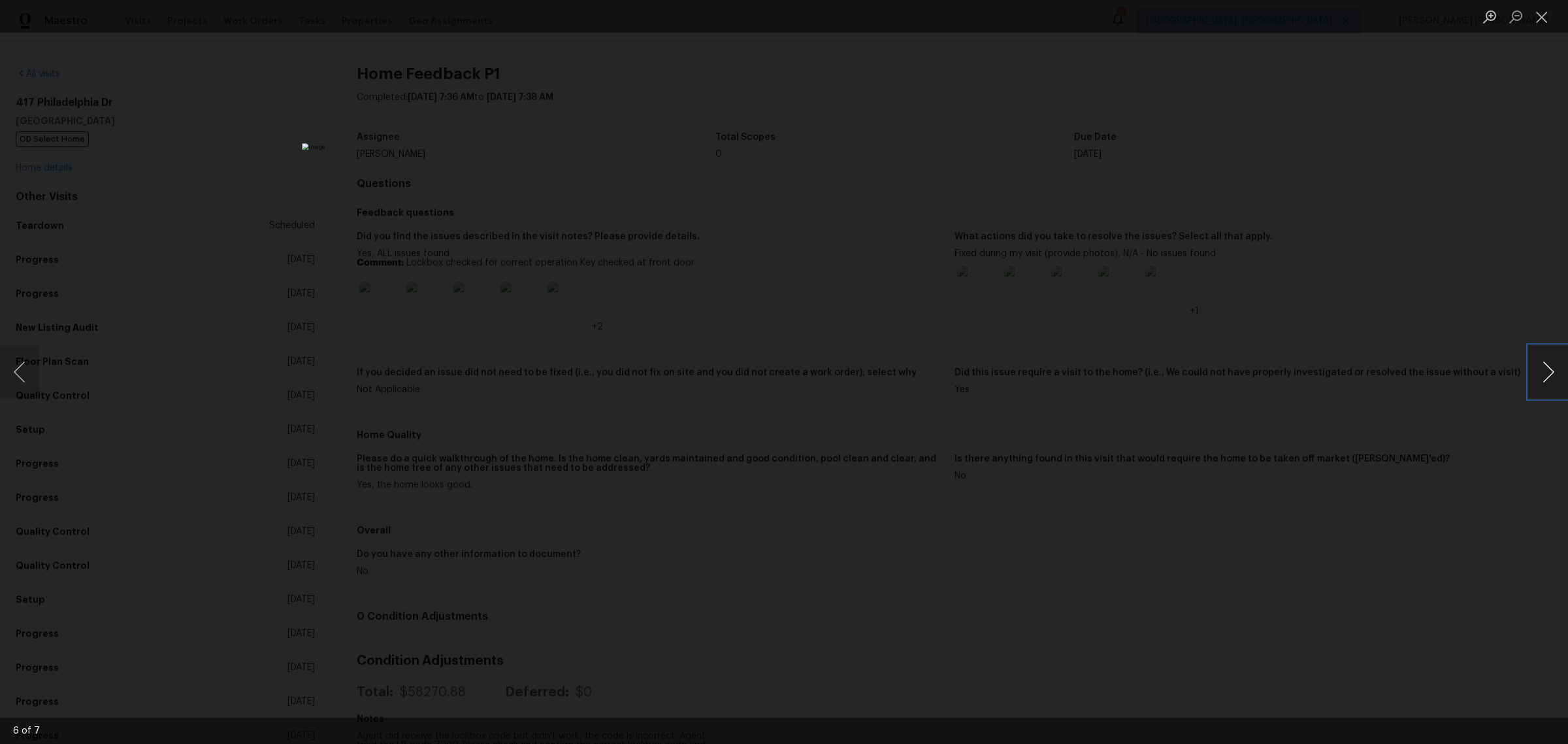
click at [1548, 366] on button "Next image" at bounding box center [1548, 372] width 39 height 53
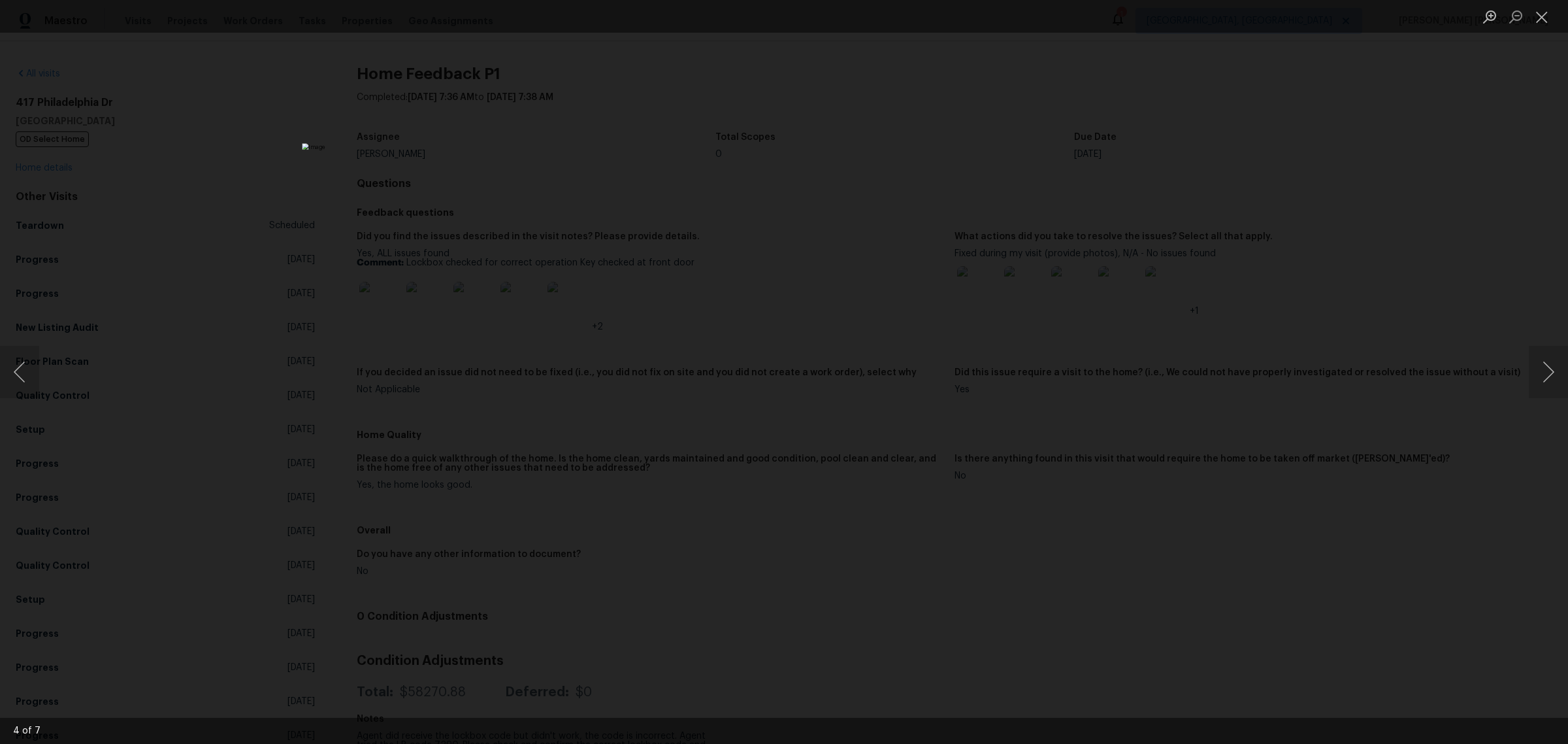
click at [1327, 219] on div "Lightbox" at bounding box center [784, 372] width 1568 height 744
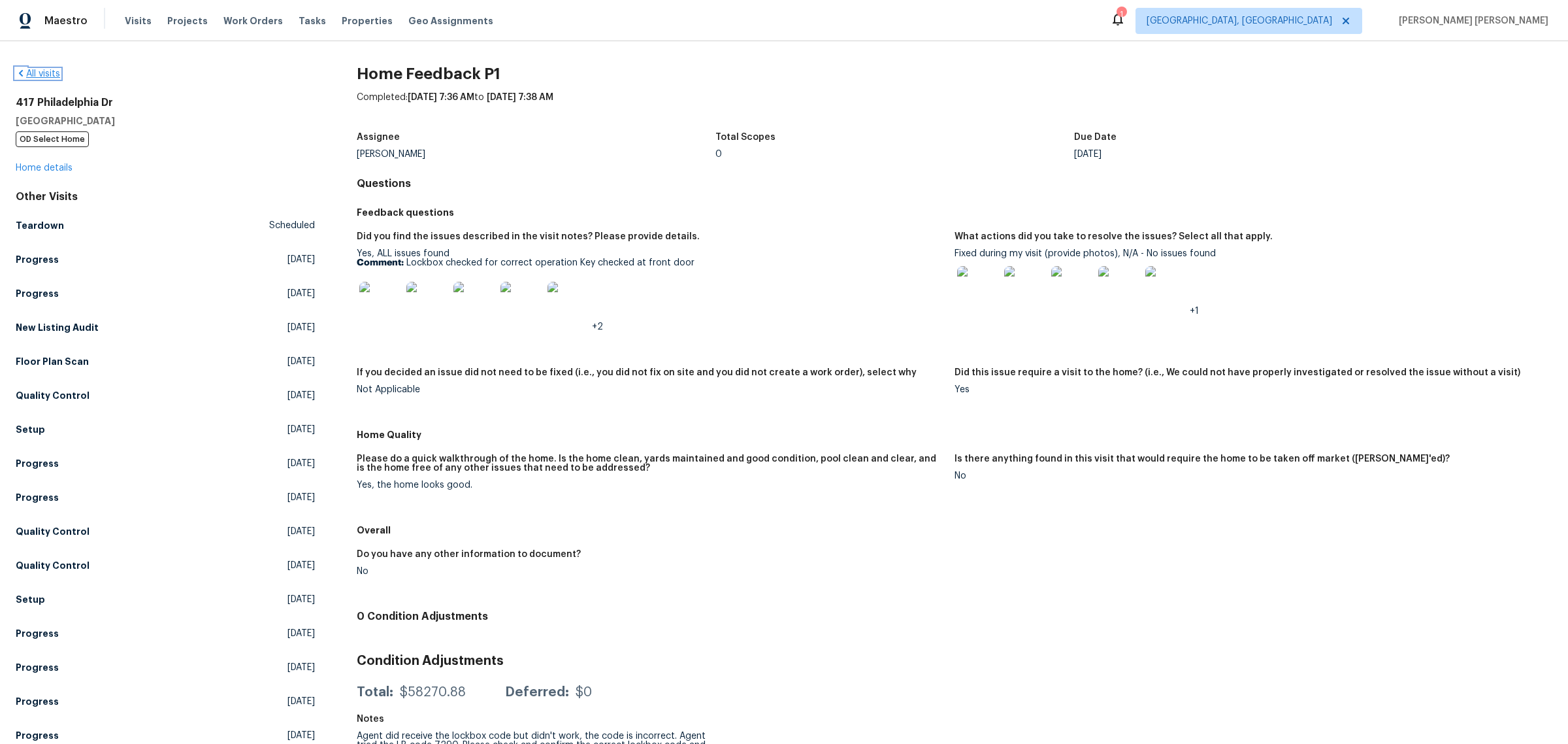
click at [40, 72] on link "All visits" at bounding box center [37, 74] width 45 height 10
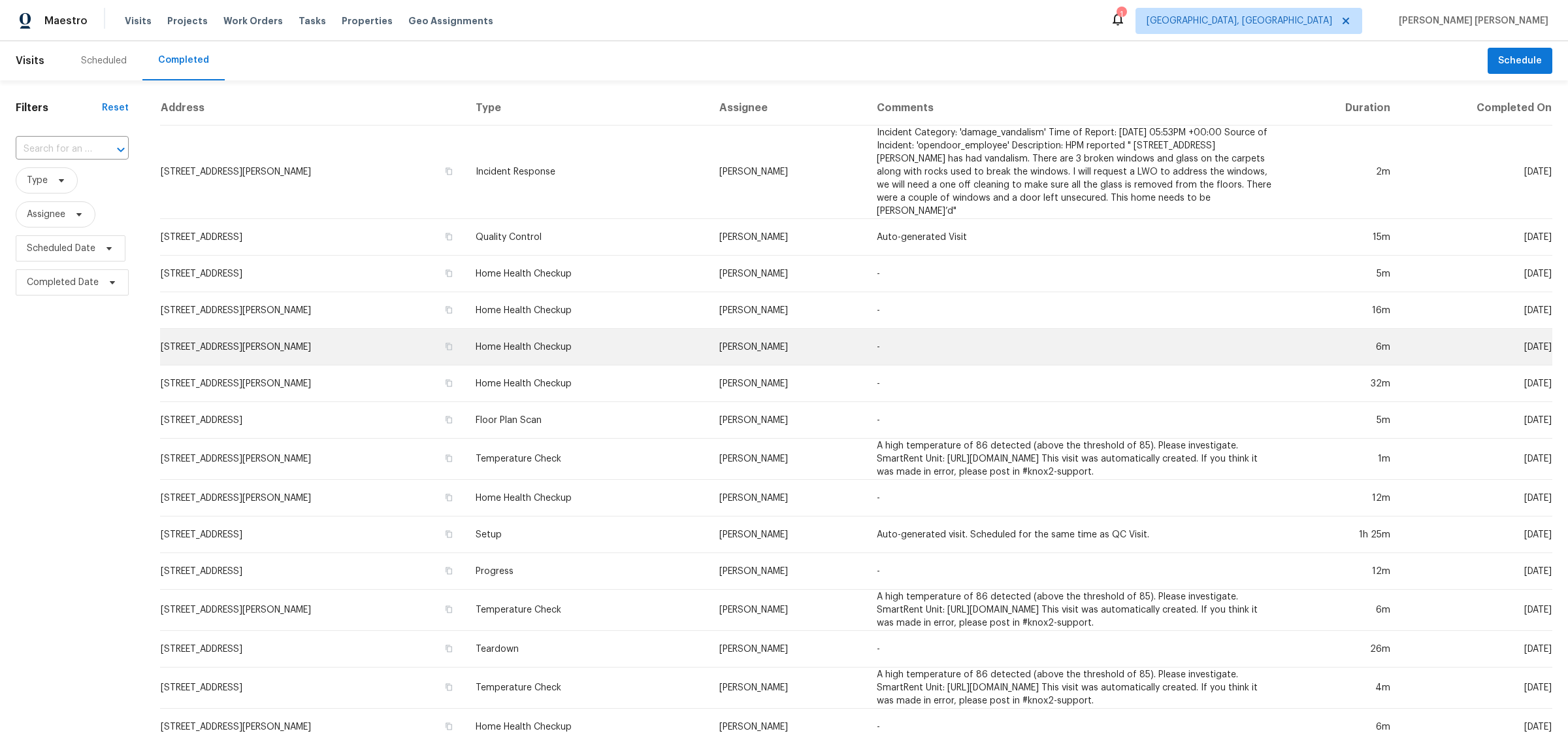
scroll to position [232, 0]
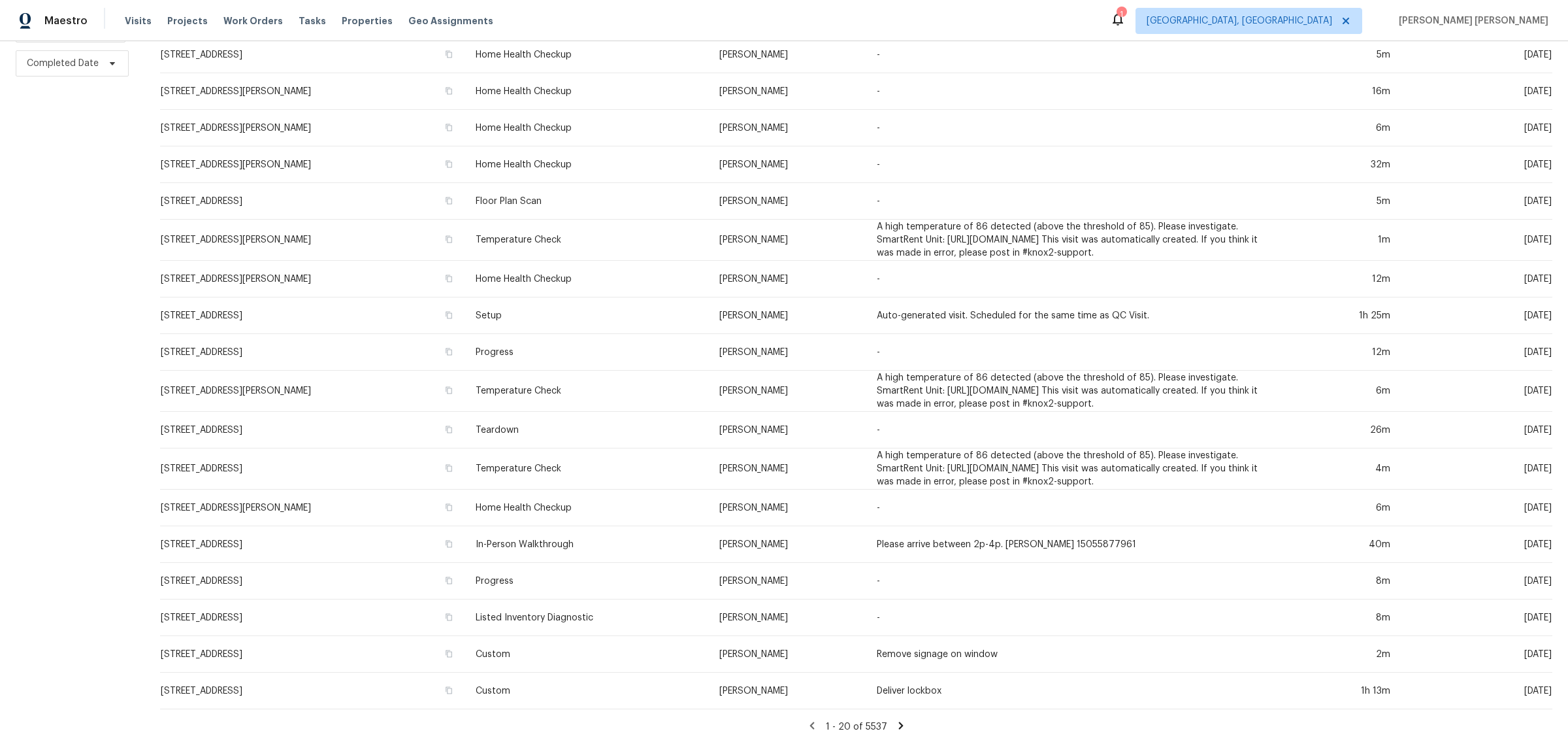
click at [895, 720] on icon at bounding box center [901, 726] width 12 height 12
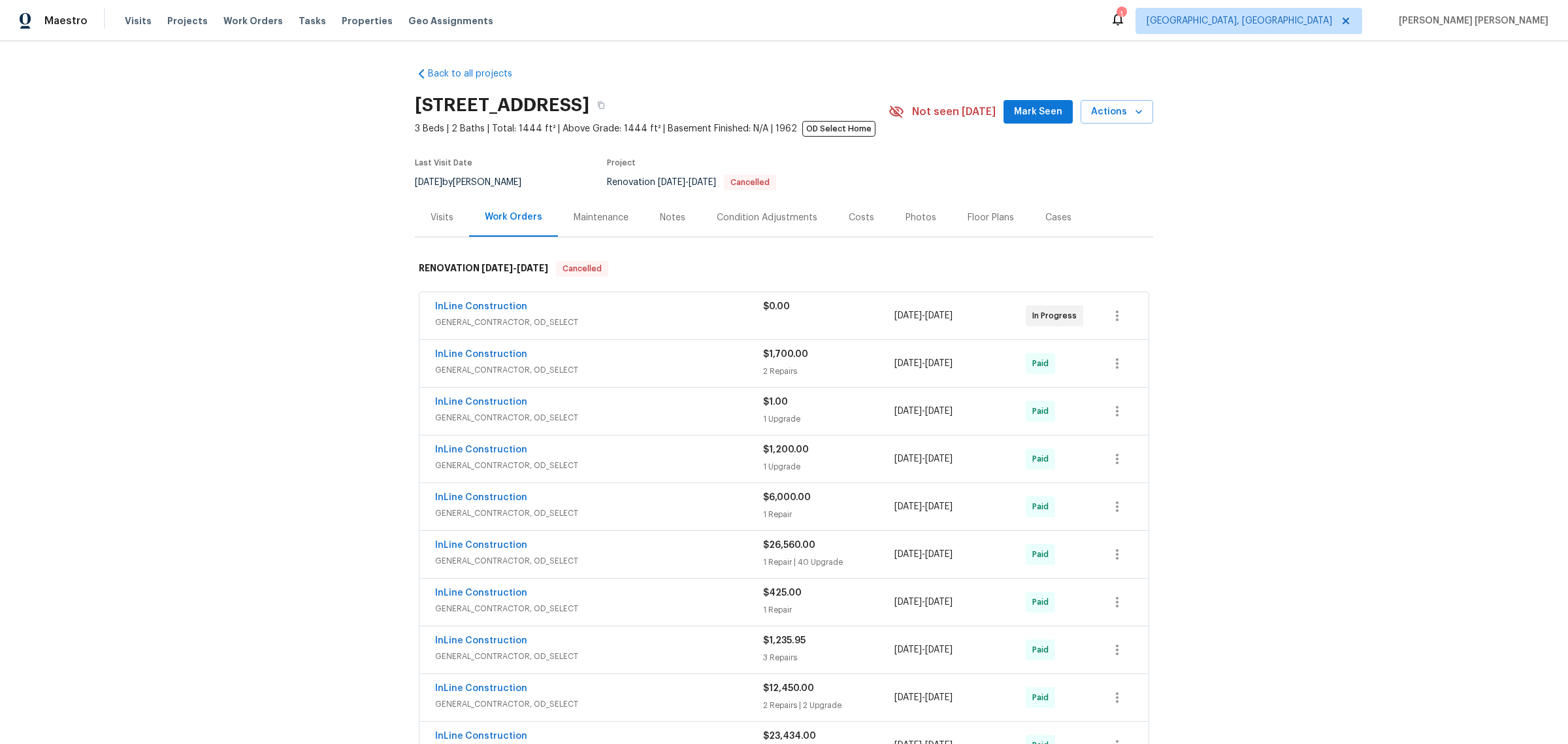
click at [906, 213] on div "Photos" at bounding box center [921, 218] width 31 height 13
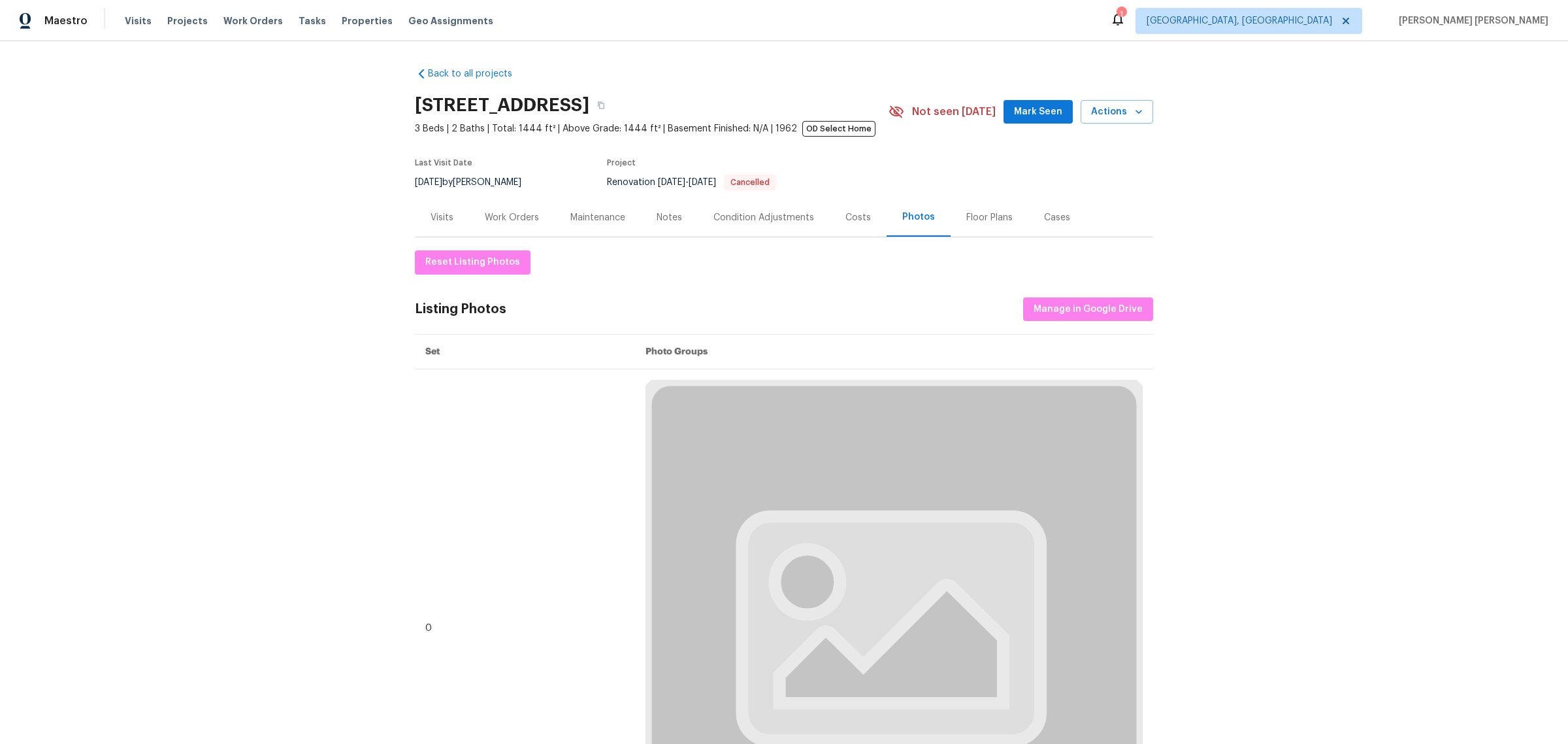
click at [737, 216] on div "Condition Adjustments" at bounding box center [764, 218] width 101 height 13
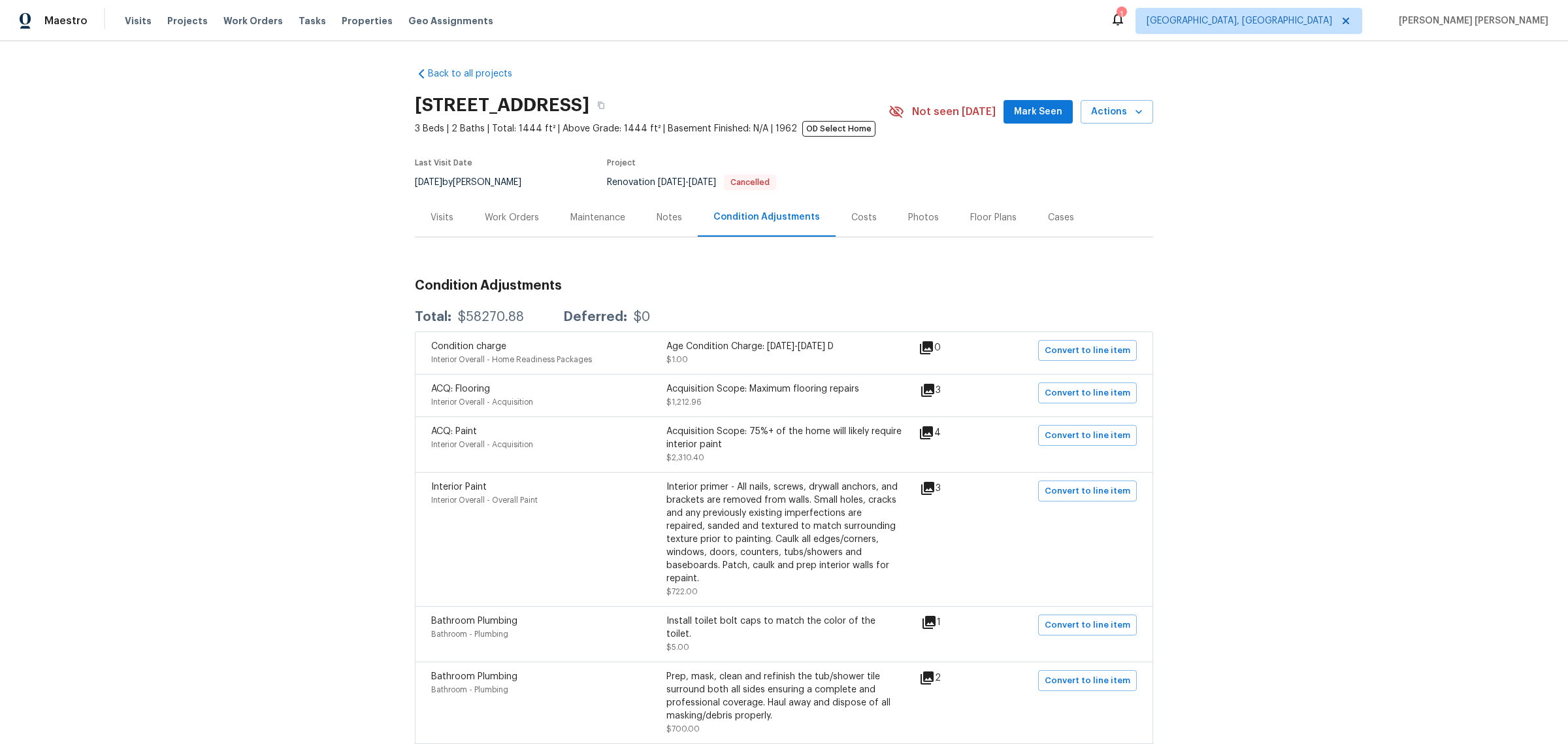
click at [674, 219] on div "Notes" at bounding box center [669, 218] width 26 height 13
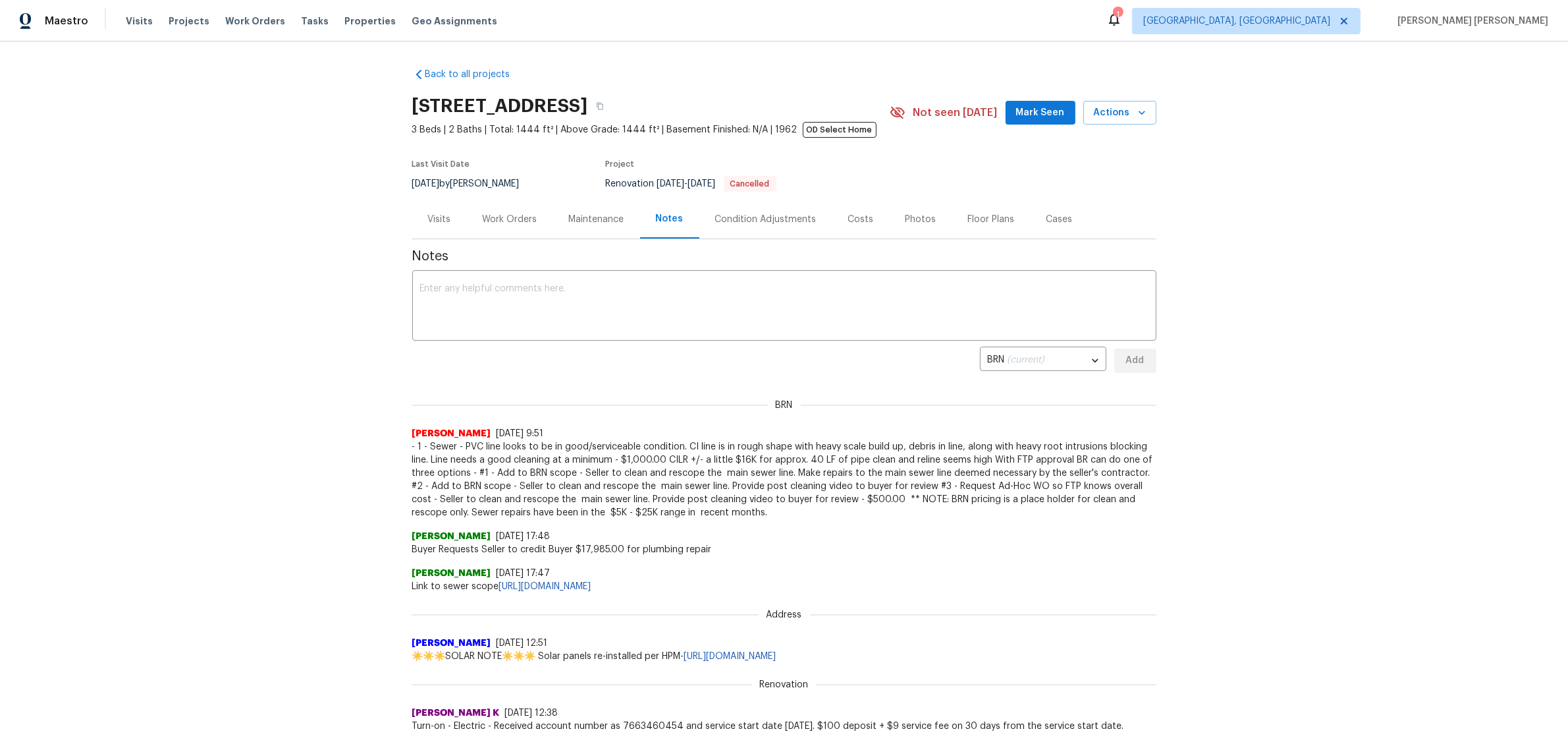
click at [577, 232] on div "Maintenance" at bounding box center [597, 219] width 87 height 39
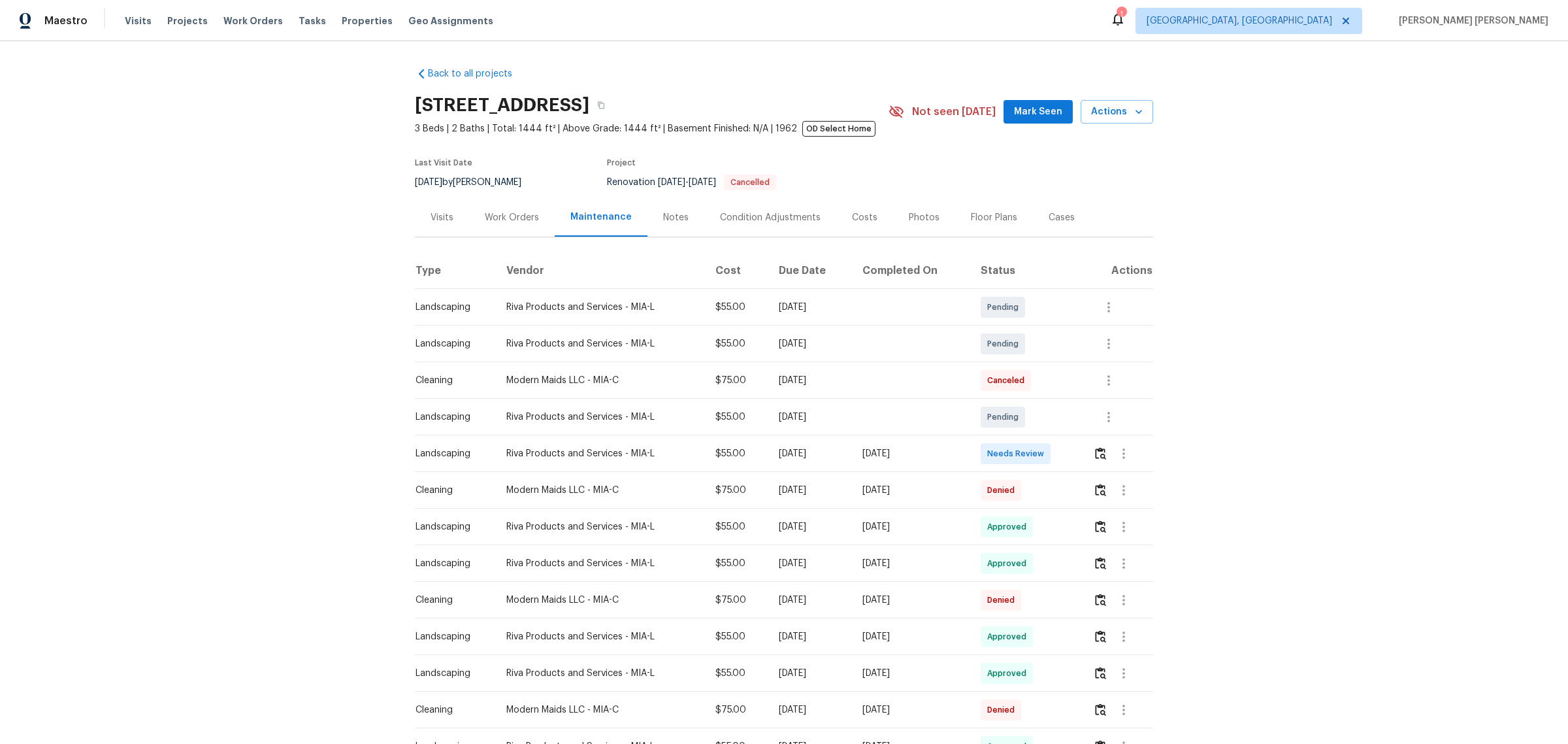
click at [524, 224] on div "Work Orders" at bounding box center [511, 217] width 85 height 39
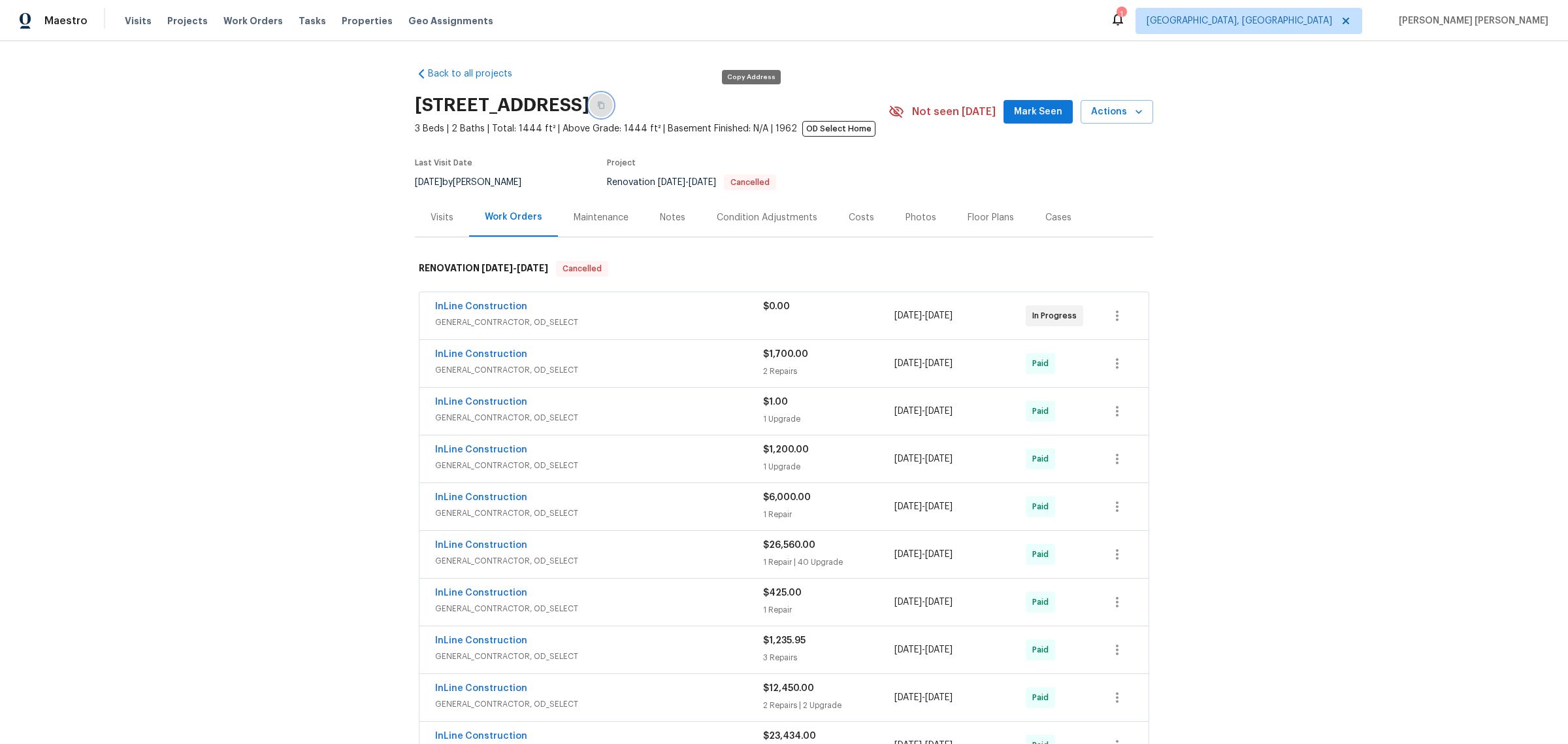
click at [605, 102] on icon "button" at bounding box center [601, 105] width 8 height 8
click at [266, 324] on div "Back to all projects 417 Philadelphia Dr, Jupiter, FL 33458 3 Beds | 2 Baths | …" at bounding box center [784, 392] width 1568 height 702
click at [158, 286] on div "Back to all projects 417 Philadelphia Dr, Jupiter, FL 33458 3 Beds | 2 Baths | …" at bounding box center [784, 392] width 1568 height 702
